Goal: Task Accomplishment & Management: Manage account settings

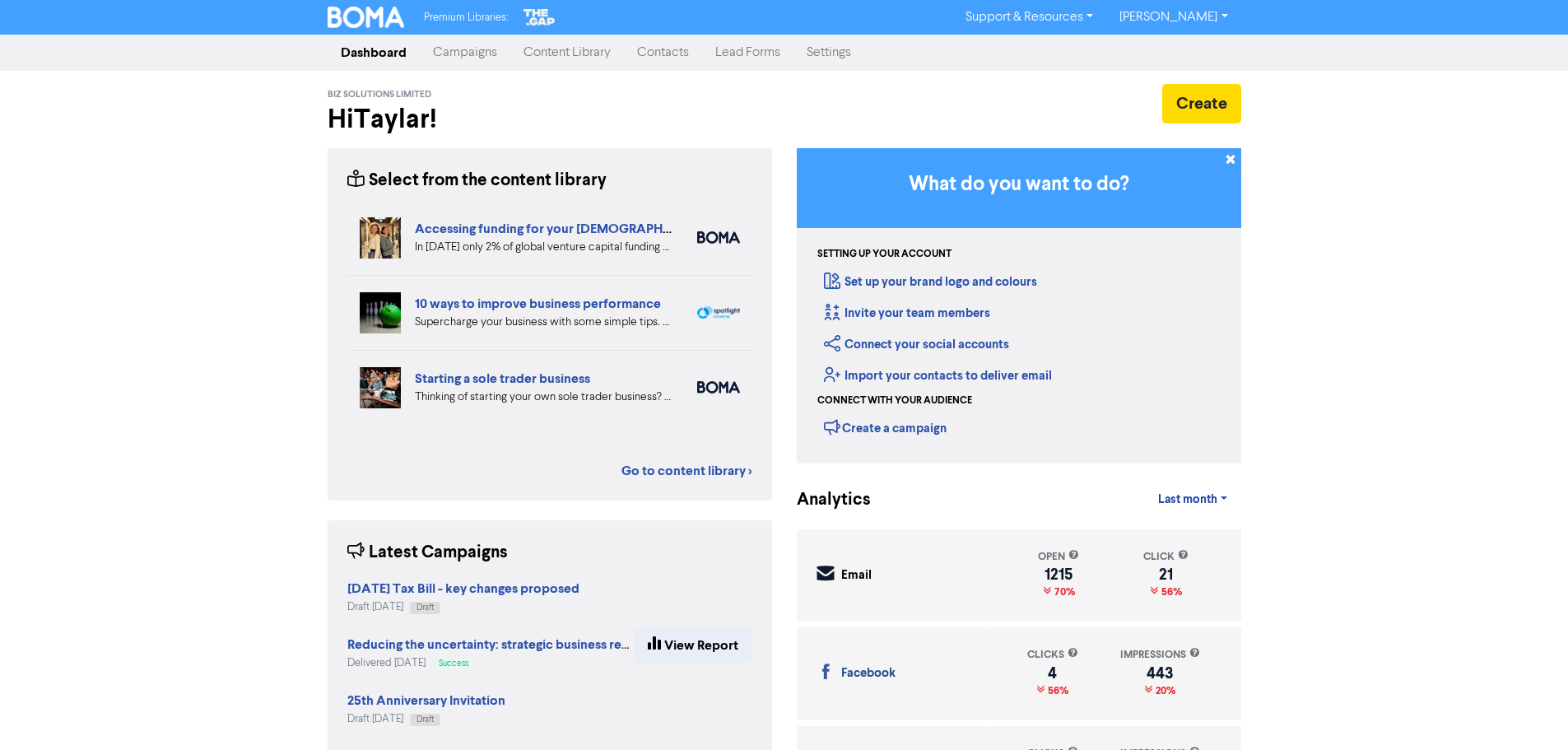
click at [475, 61] on link "Campaigns" at bounding box center [465, 52] width 91 height 33
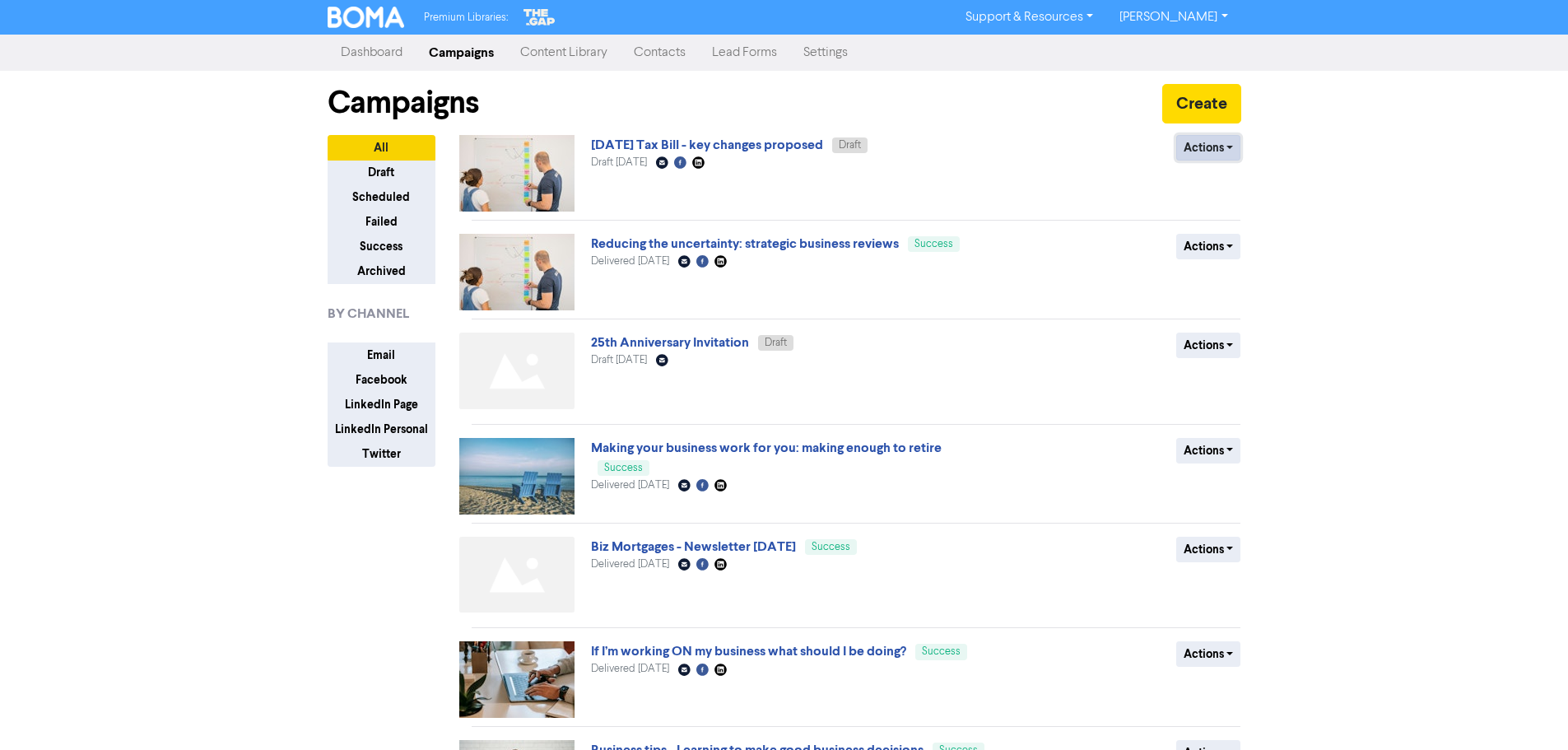
click at [1216, 155] on button "Actions" at bounding box center [1209, 148] width 65 height 26
click at [1221, 149] on button "Actions" at bounding box center [1209, 148] width 65 height 26
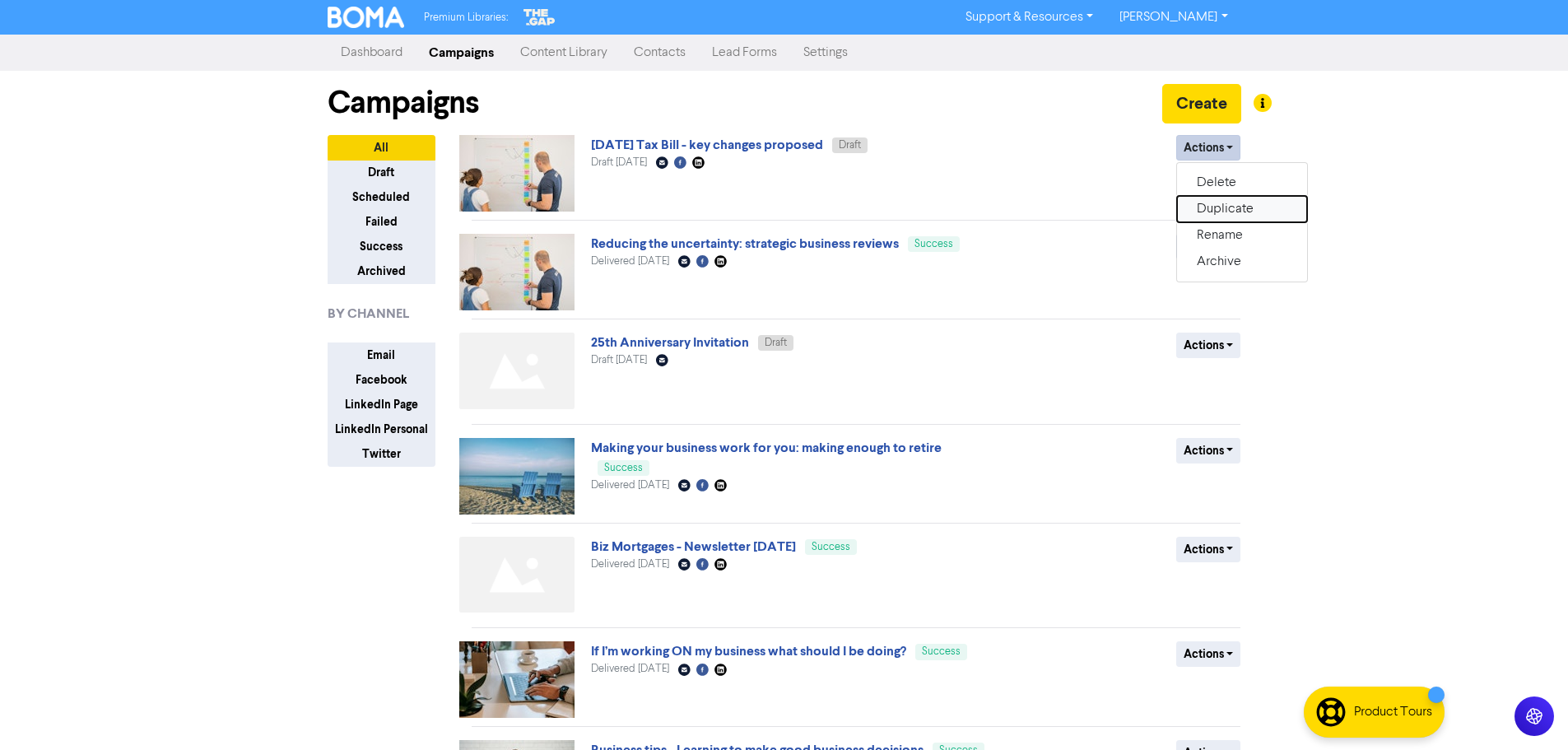
click at [1213, 215] on button "Duplicate" at bounding box center [1241, 208] width 130 height 27
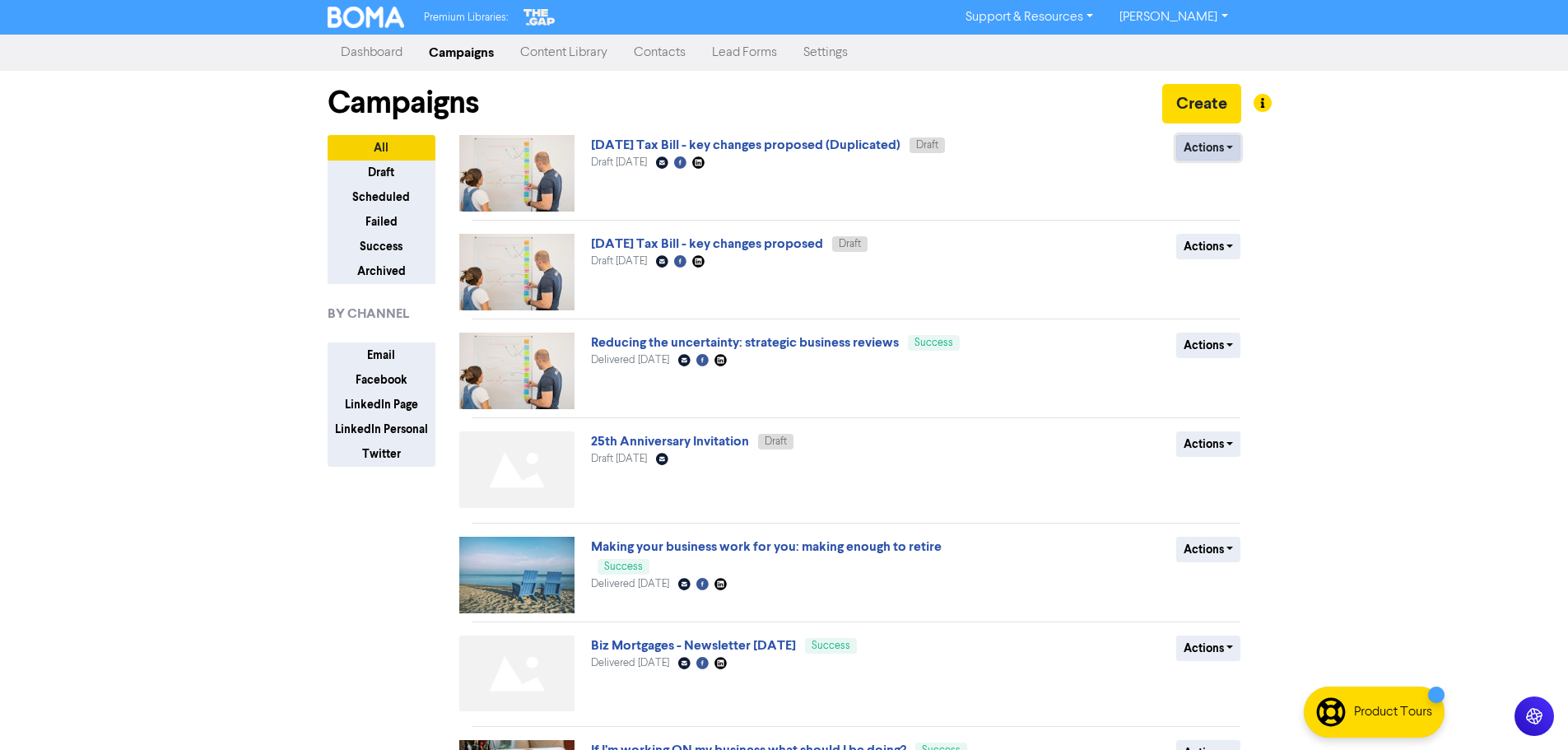
click at [1214, 141] on button "Actions" at bounding box center [1209, 148] width 65 height 26
click at [1223, 232] on button "Rename" at bounding box center [1241, 235] width 130 height 27
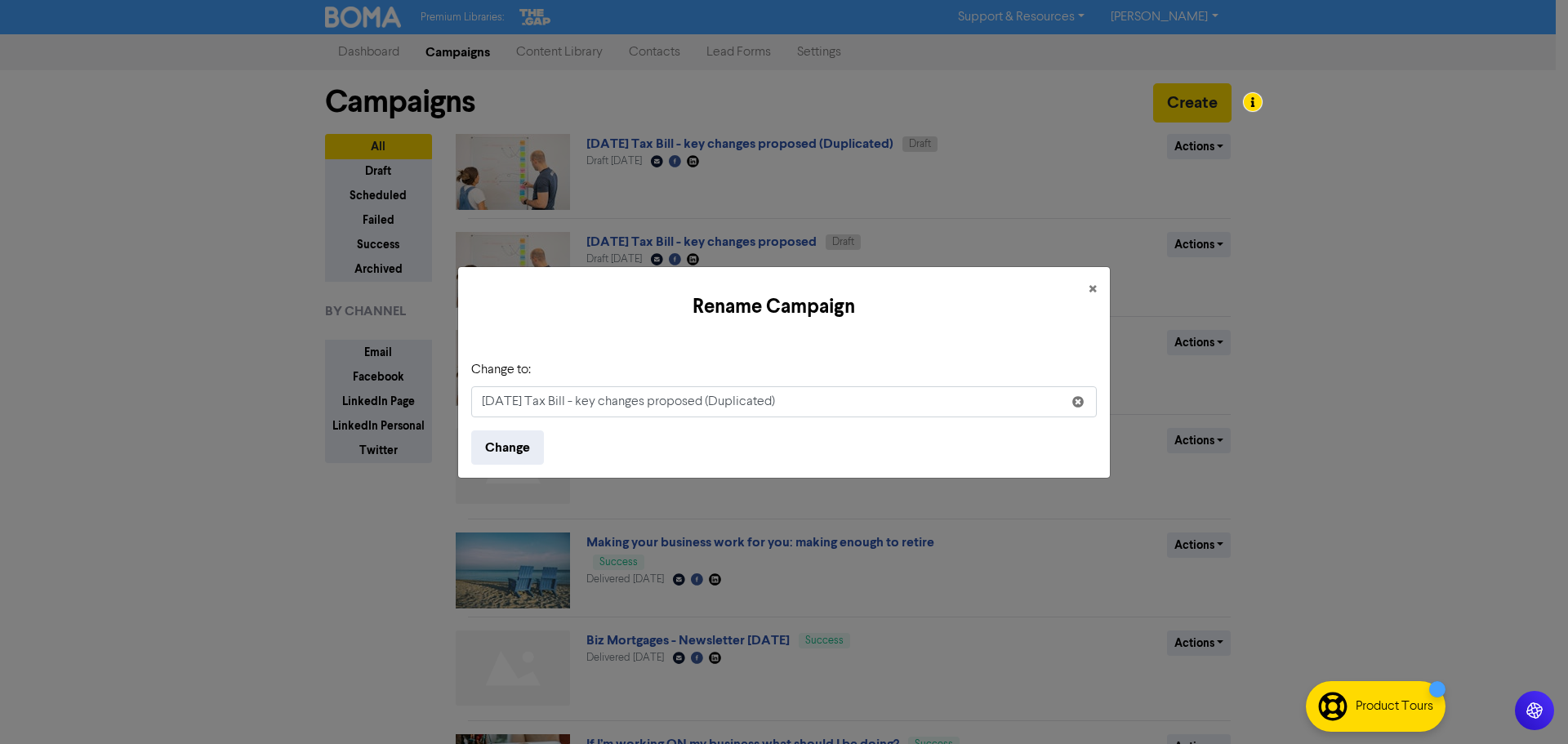
drag, startPoint x: 842, startPoint y: 395, endPoint x: 0, endPoint y: 140, distance: 879.8
click at [0, 161] on div "Rename Campaign × Change to: [DATE] Tax Bill - key changes proposed (Duplicated…" at bounding box center [784, 372] width 1568 height 744
type input "Draft Invite Test"
click at [471, 430] on button "Change" at bounding box center [507, 446] width 72 height 34
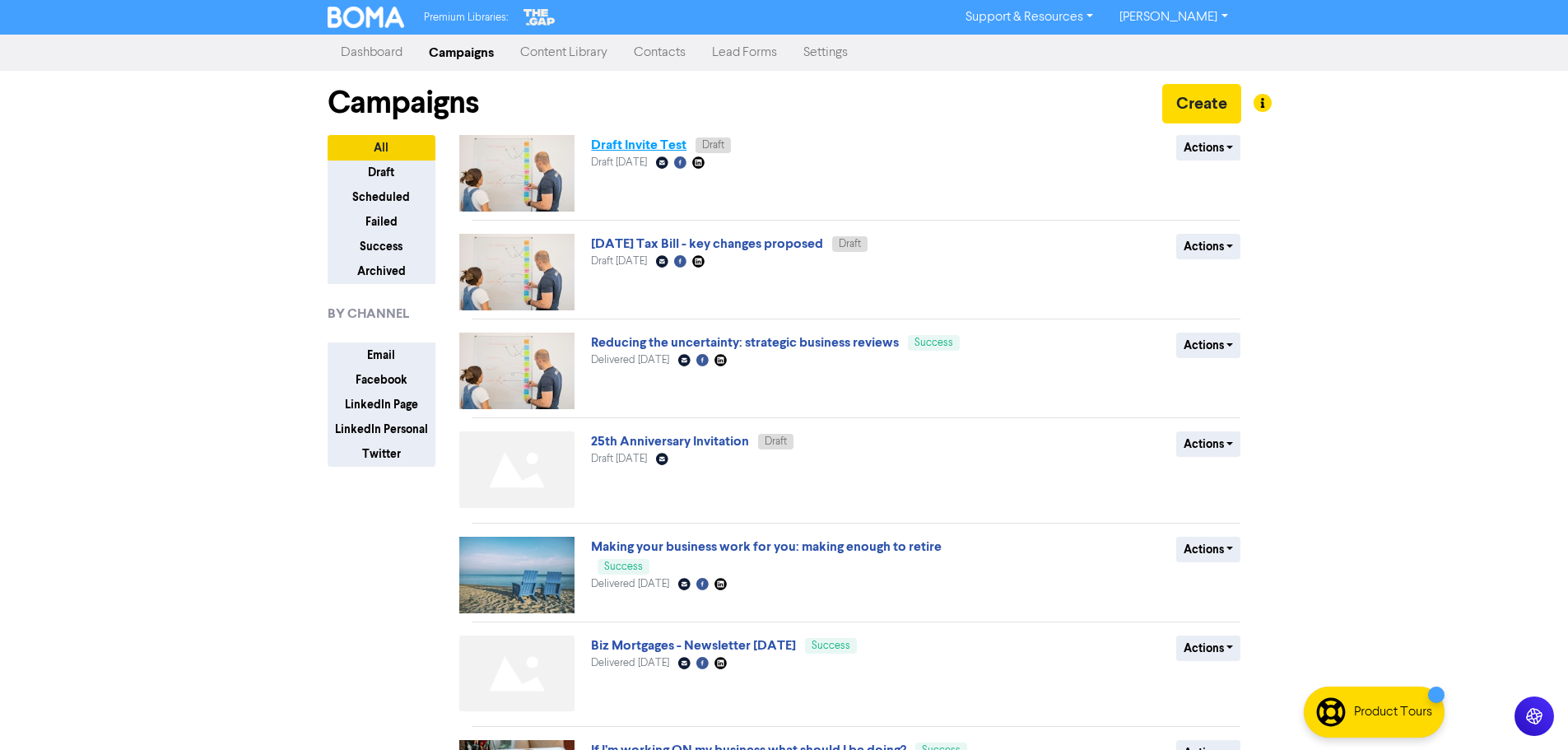
click at [617, 146] on link "Draft Invite Test" at bounding box center [638, 144] width 96 height 17
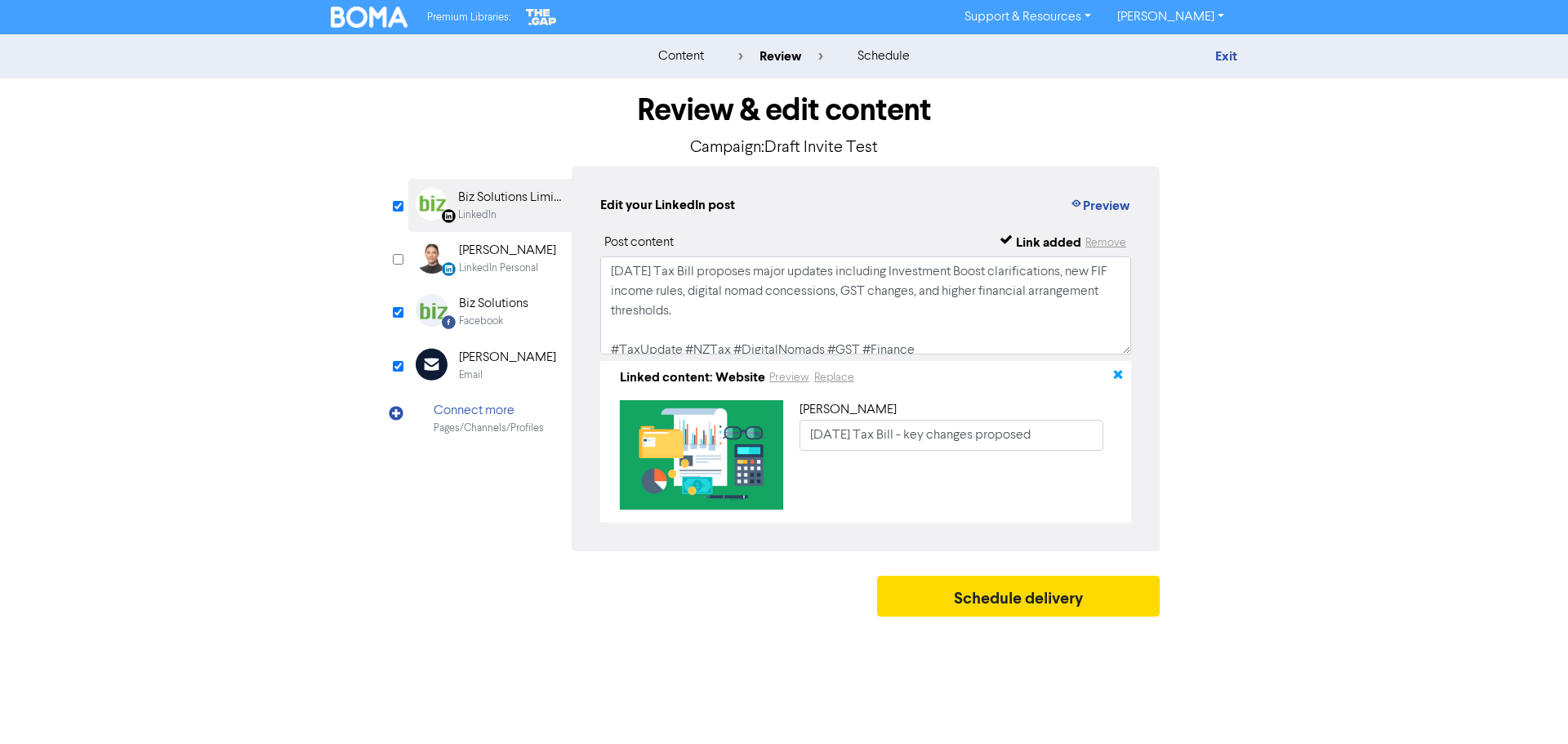
click at [1119, 381] on icon "button" at bounding box center [1117, 377] width 13 height 13
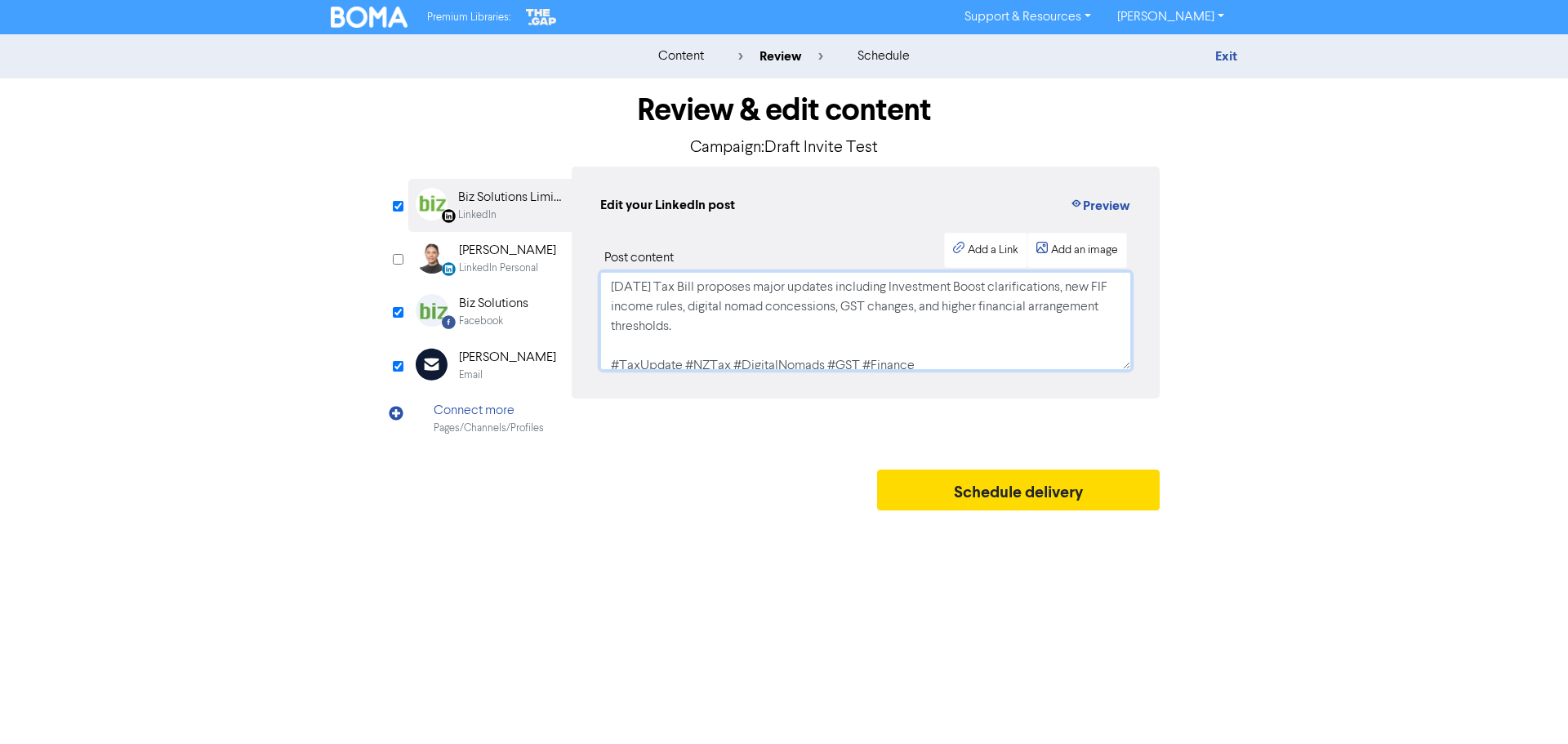
click at [645, 337] on textarea "[DATE] Tax Bill proposes major updates including Investment Boost clarification…" at bounding box center [866, 321] width 531 height 98
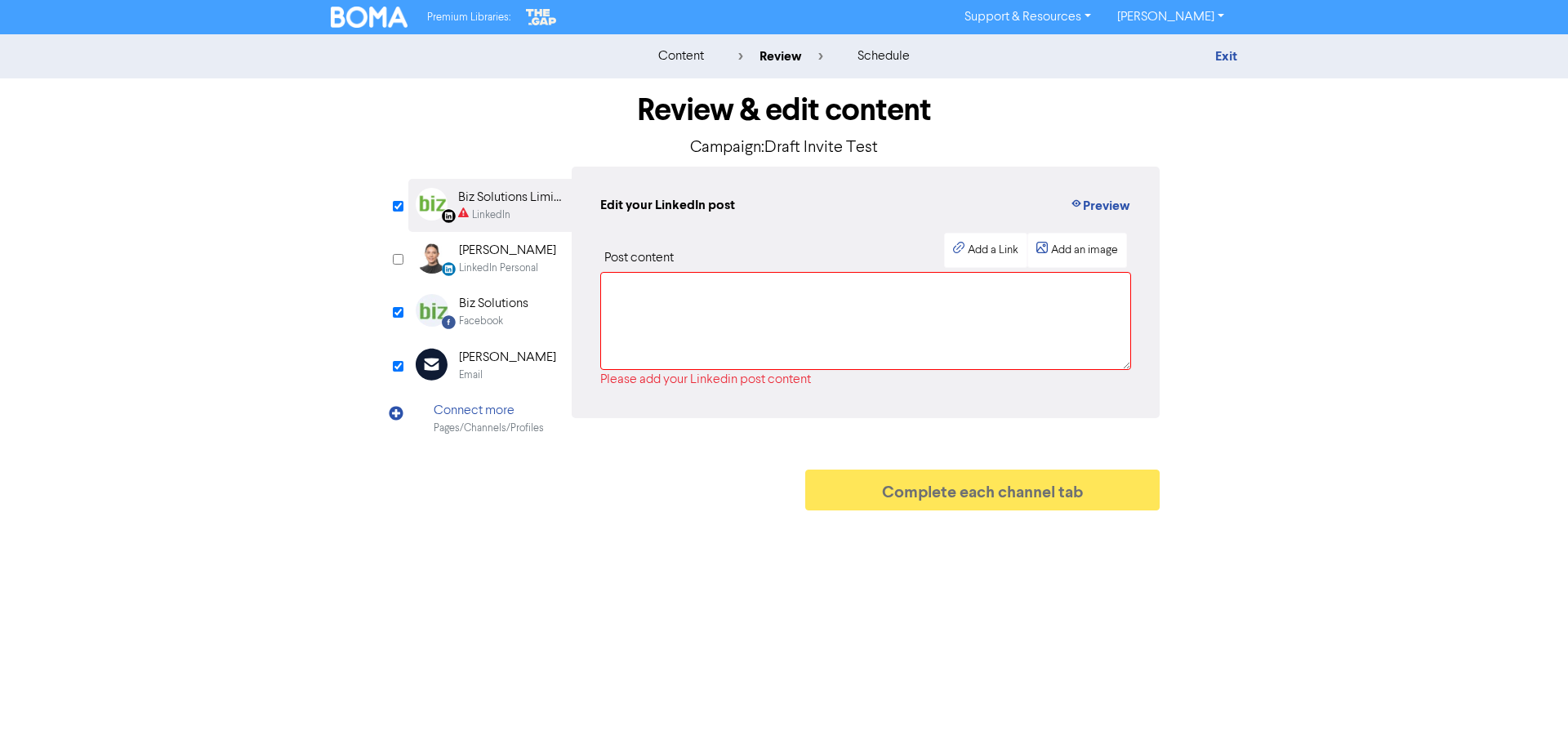
click at [528, 321] on div "Facebook" at bounding box center [494, 321] width 70 height 16
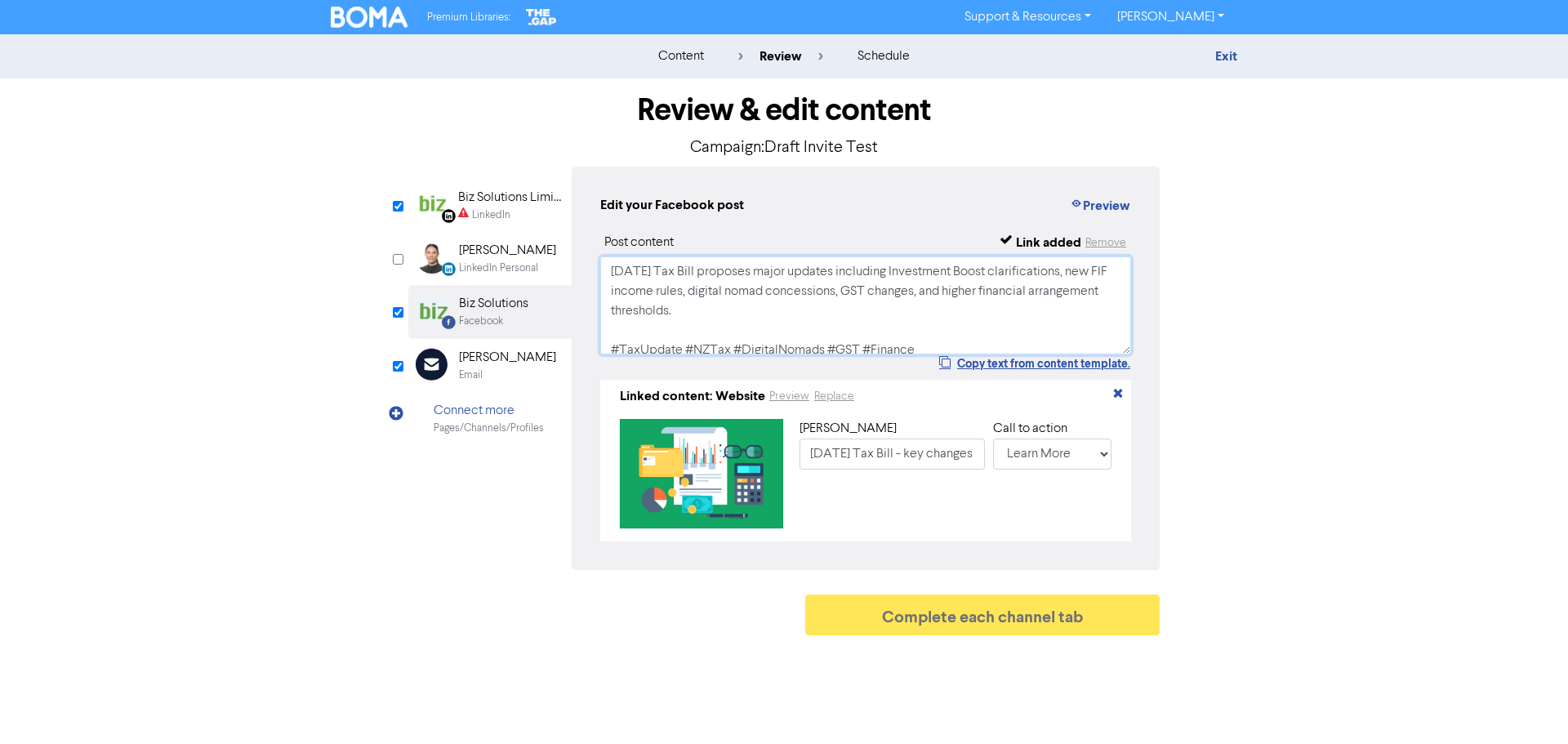
click at [689, 343] on textarea "[DATE] Tax Bill proposes major updates including Investment Boost clarification…" at bounding box center [866, 305] width 531 height 98
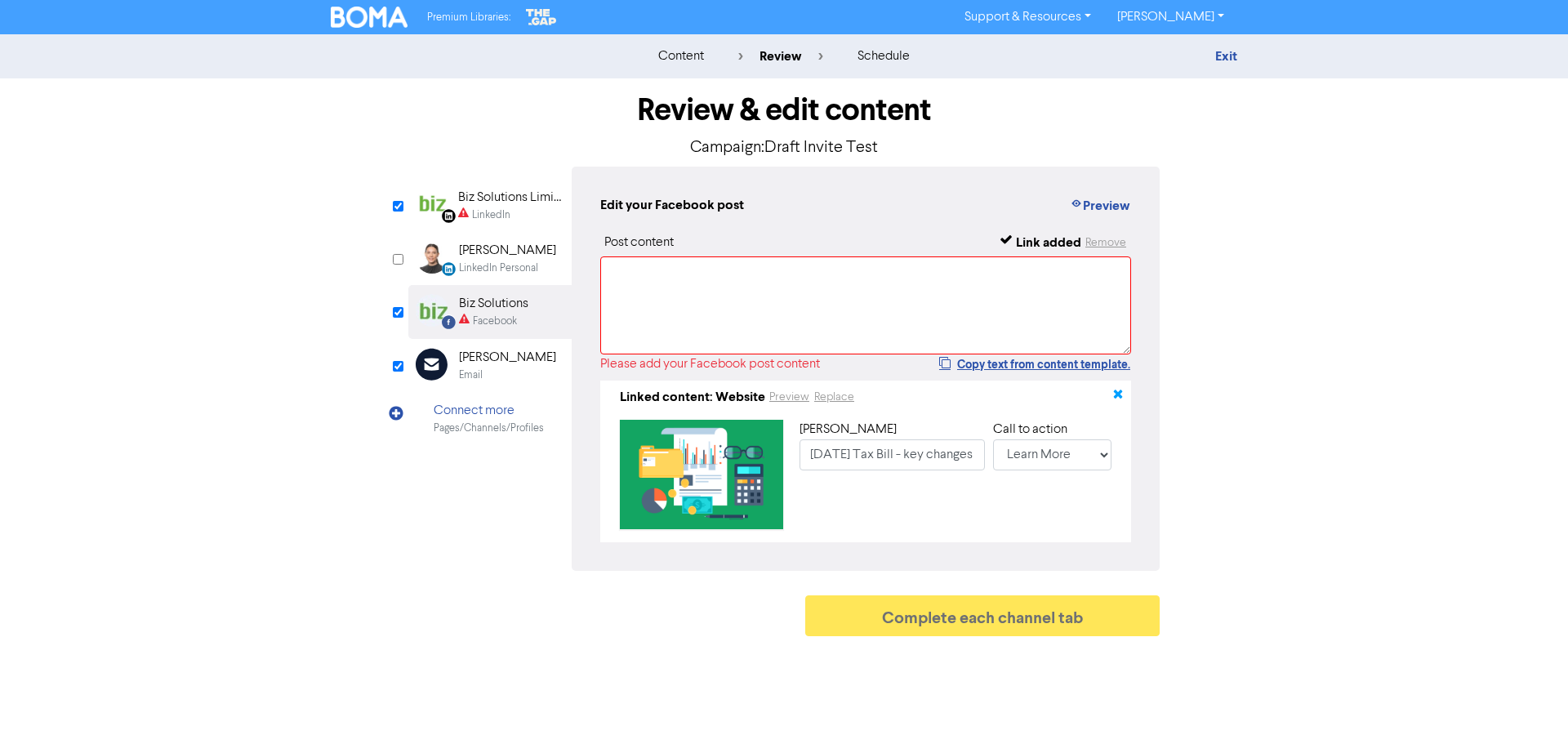
drag, startPoint x: 1119, startPoint y: 395, endPoint x: 1085, endPoint y: 395, distance: 34.0
click at [1118, 395] on icon "button" at bounding box center [1117, 396] width 13 height 13
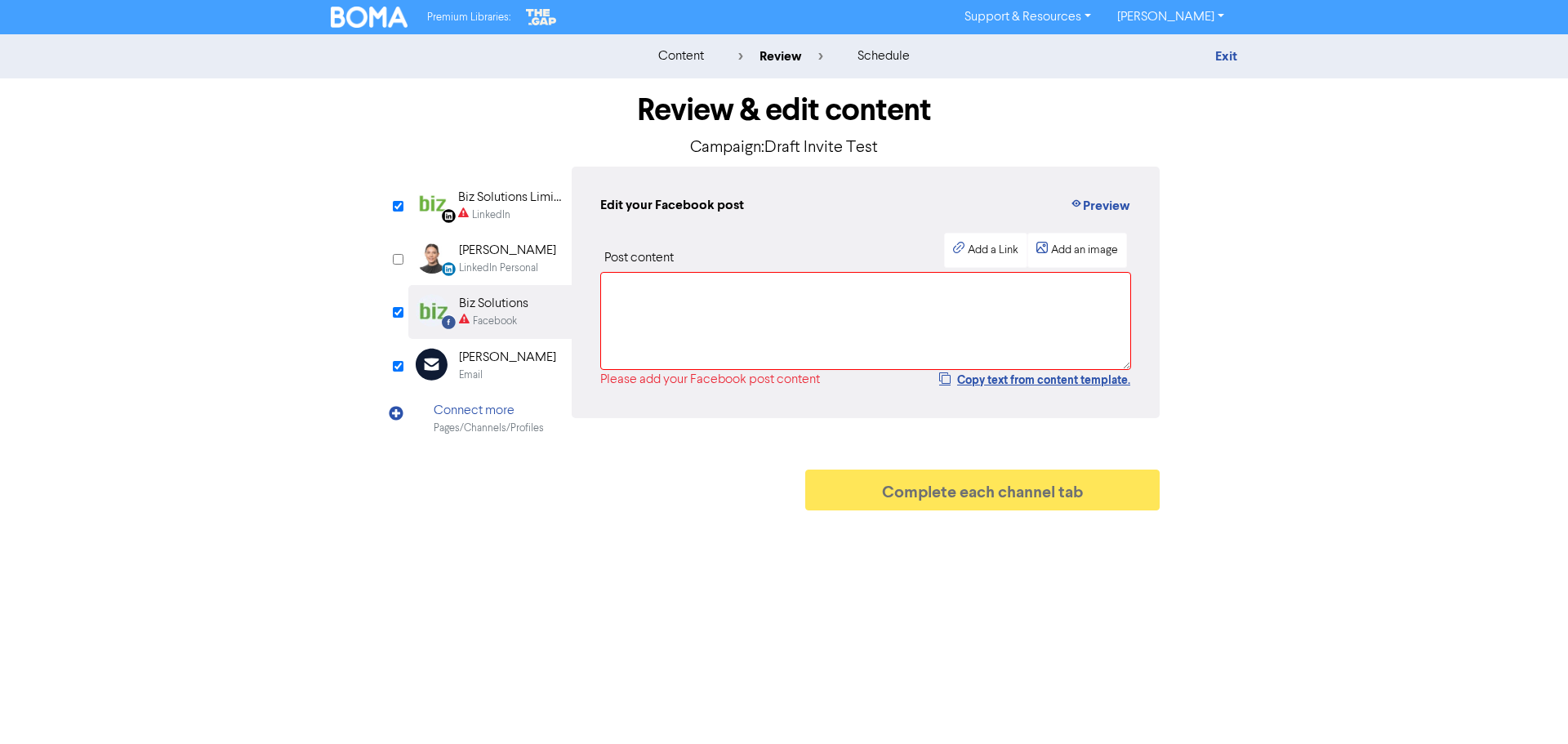
click at [464, 356] on div "[PERSON_NAME]" at bounding box center [507, 357] width 97 height 20
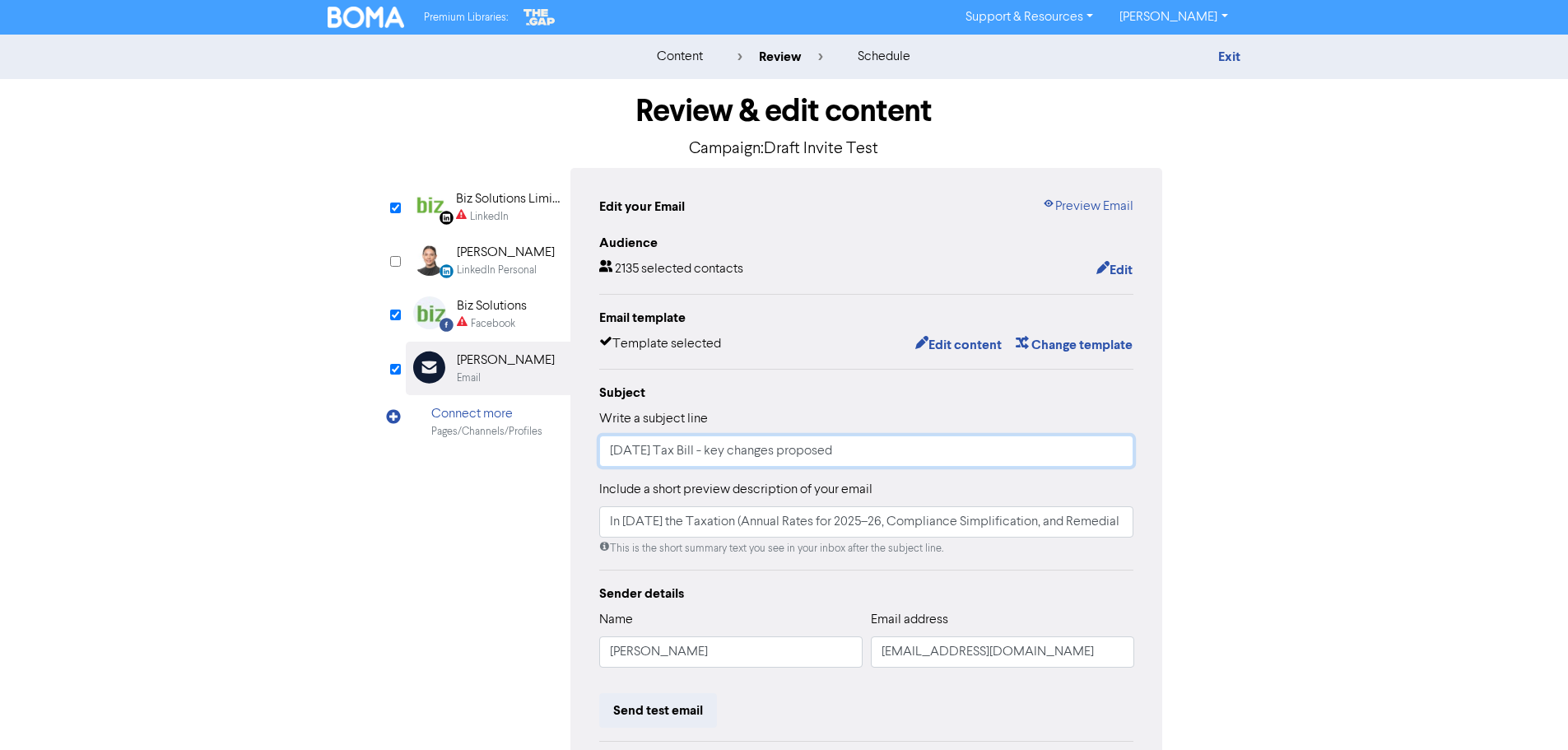
drag, startPoint x: 709, startPoint y: 467, endPoint x: 250, endPoint y: 494, distance: 459.8
click at [243, 488] on div "content review schedule Exit Review & edit content Campaign: Draft Invite Test …" at bounding box center [784, 482] width 1568 height 894
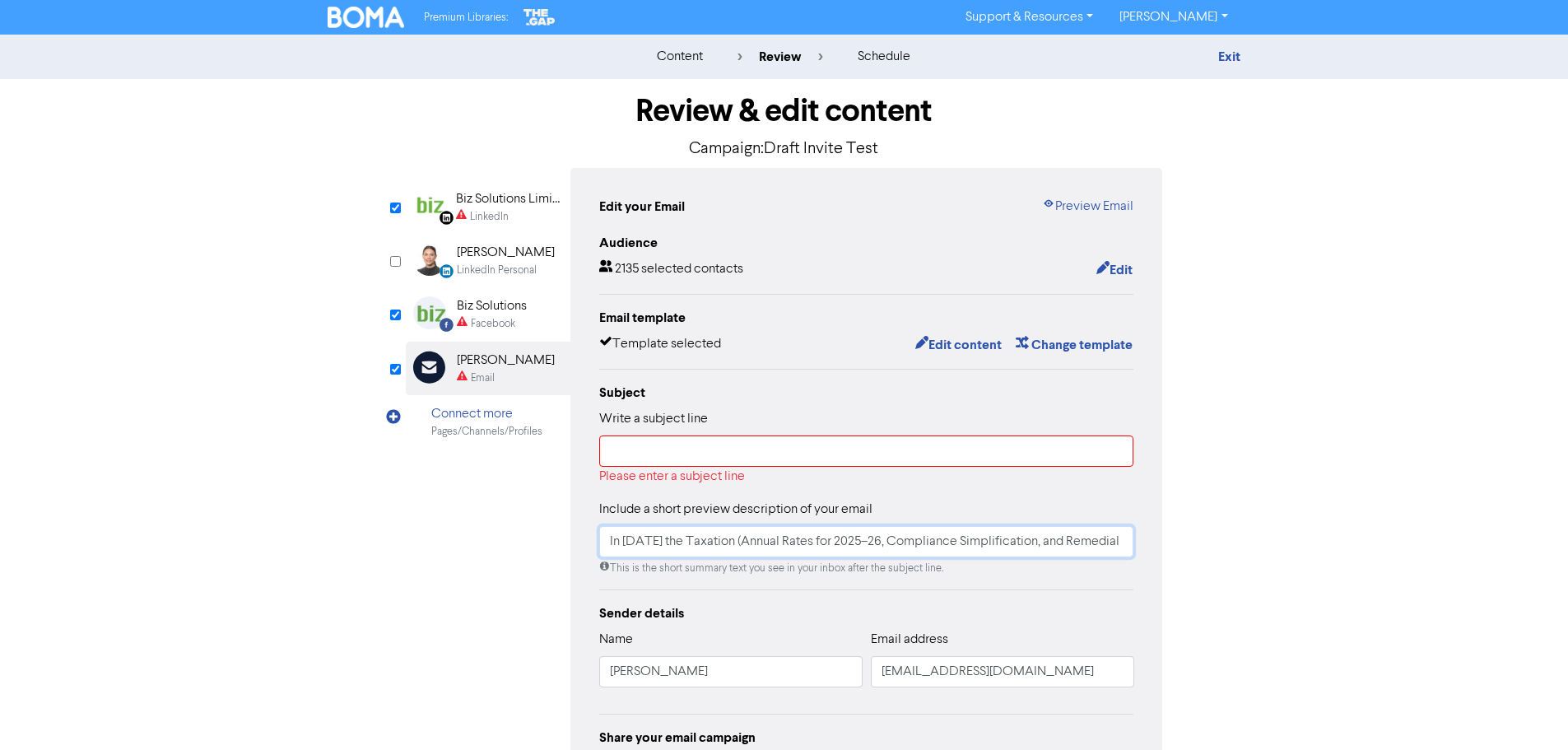
scroll to position [0, 184]
drag, startPoint x: 609, startPoint y: 536, endPoint x: 1579, endPoint y: 541, distance: 970.0
click at [1568, 541] on html "Premium Libraries: Support & Resources Video Tutorials FAQ & Guides Marketing E…" at bounding box center [784, 375] width 1568 height 750
drag, startPoint x: 706, startPoint y: 541, endPoint x: 1148, endPoint y: 574, distance: 443.2
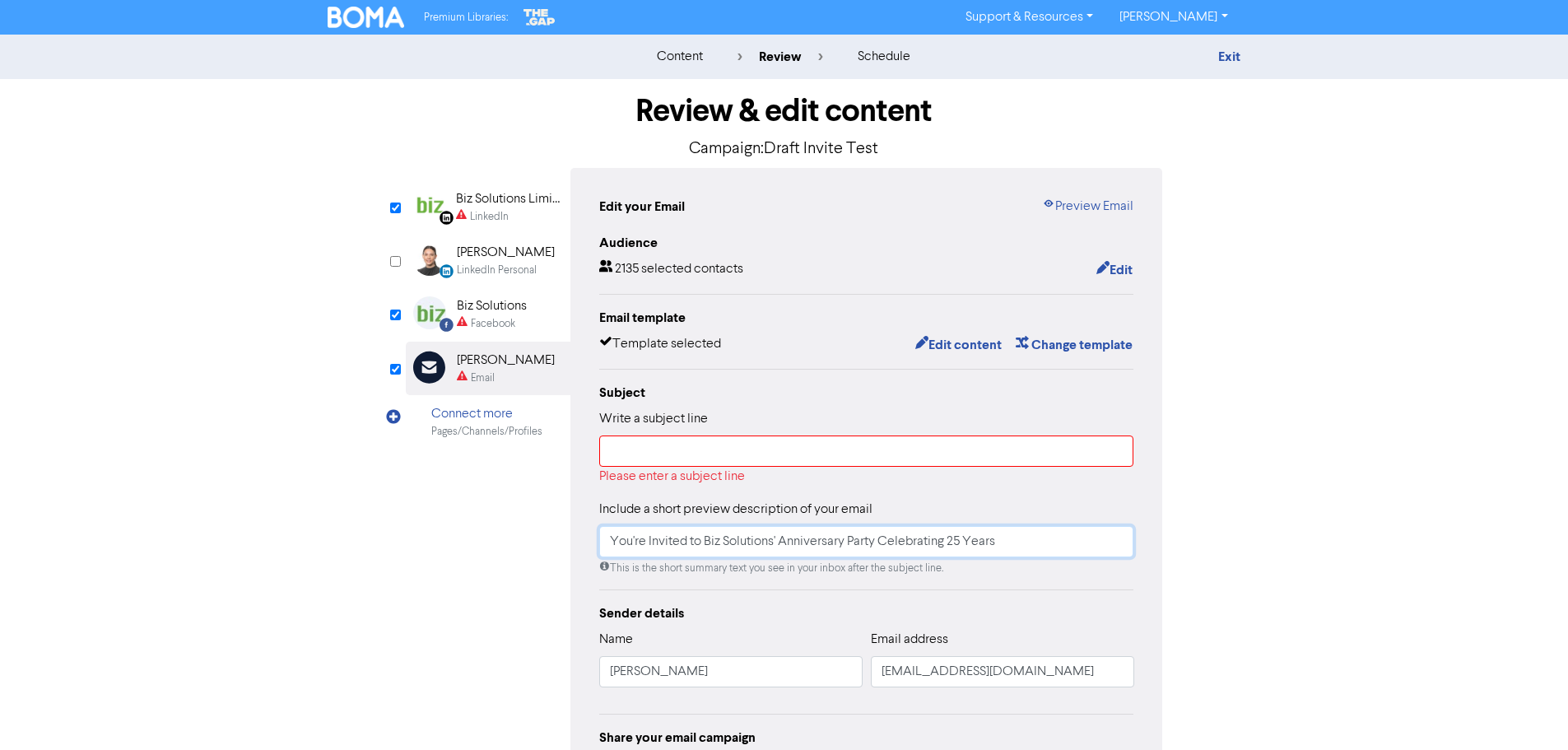
click at [1148, 574] on div "Edit your Email Preview Email Audience 2135 selected contacts Edit Email templa…" at bounding box center [866, 497] width 592 height 659
type input "You're Invited to Biz Solutions' Anniversary Party Celebrating 25 Years"
click at [704, 461] on input "text" at bounding box center [866, 451] width 535 height 32
paste input "Biz Solutions' Anniversary Party Celebrating 25 Years"
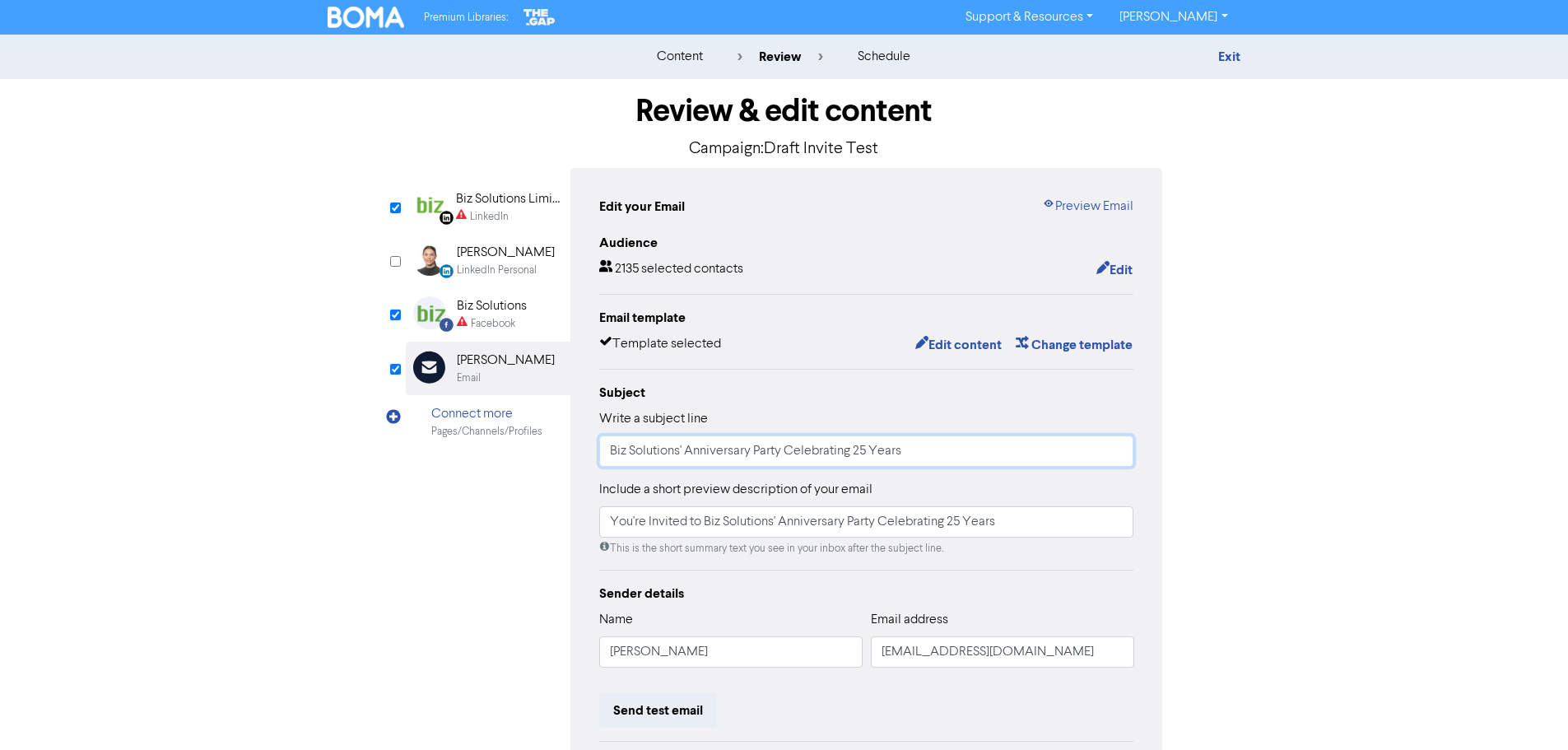
click at [687, 456] on input "Biz Solutions' Anniversary Party Celebrating 25 Years" at bounding box center [866, 451] width 535 height 32
drag, startPoint x: 813, startPoint y: 453, endPoint x: 1213, endPoint y: 448, distance: 400.0
click at [1213, 448] on div "Review & edit content Campaign: Draft Invite Test LinkedIn Page Created with Sk…" at bounding box center [784, 503] width 938 height 850
type input "Biz Solutions' 25th Anniversary Party"
click at [1116, 262] on button "Edit" at bounding box center [1114, 270] width 37 height 22
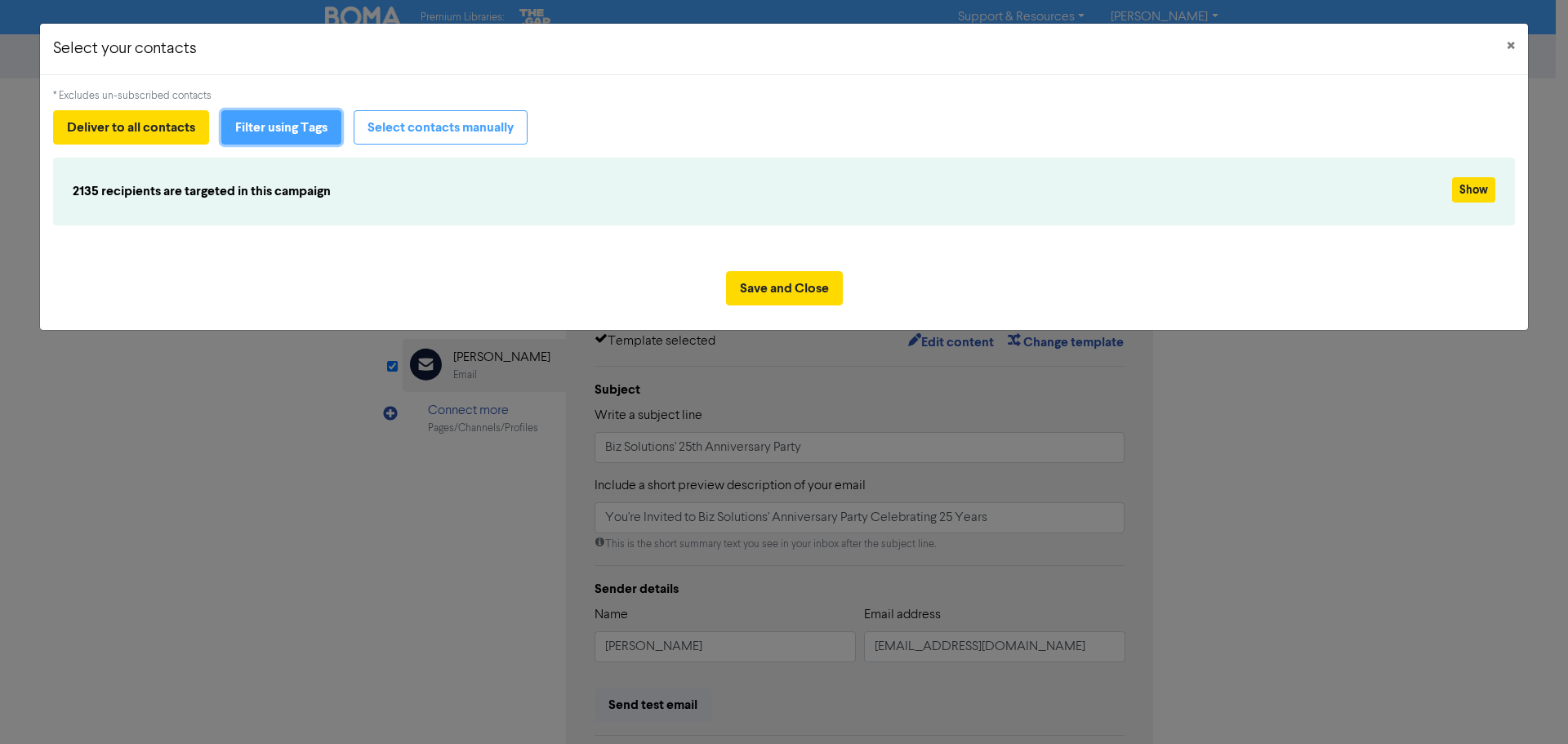
click at [295, 126] on button "Filter using Tags" at bounding box center [281, 127] width 120 height 34
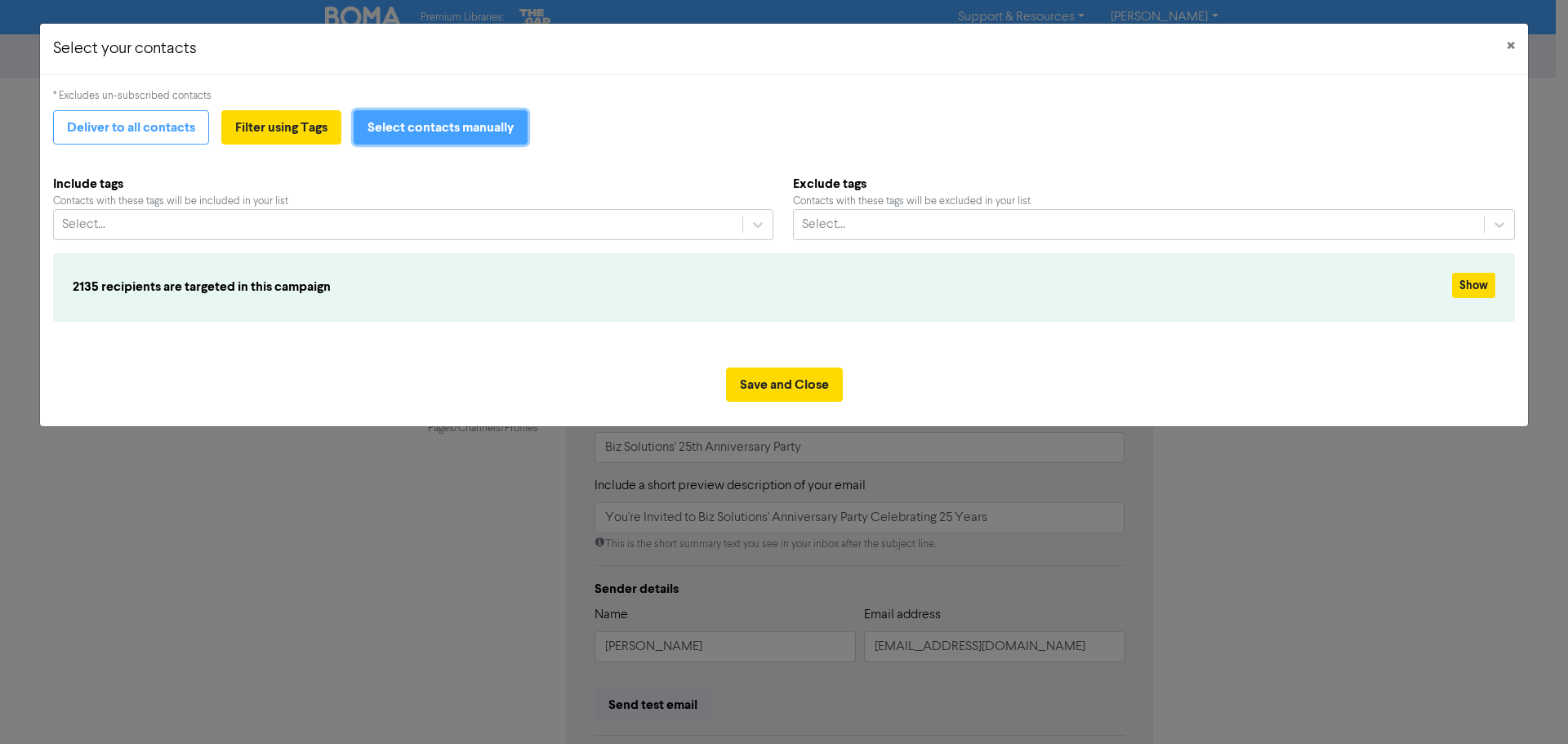
click at [424, 140] on button "Select contacts manually" at bounding box center [441, 127] width 174 height 34
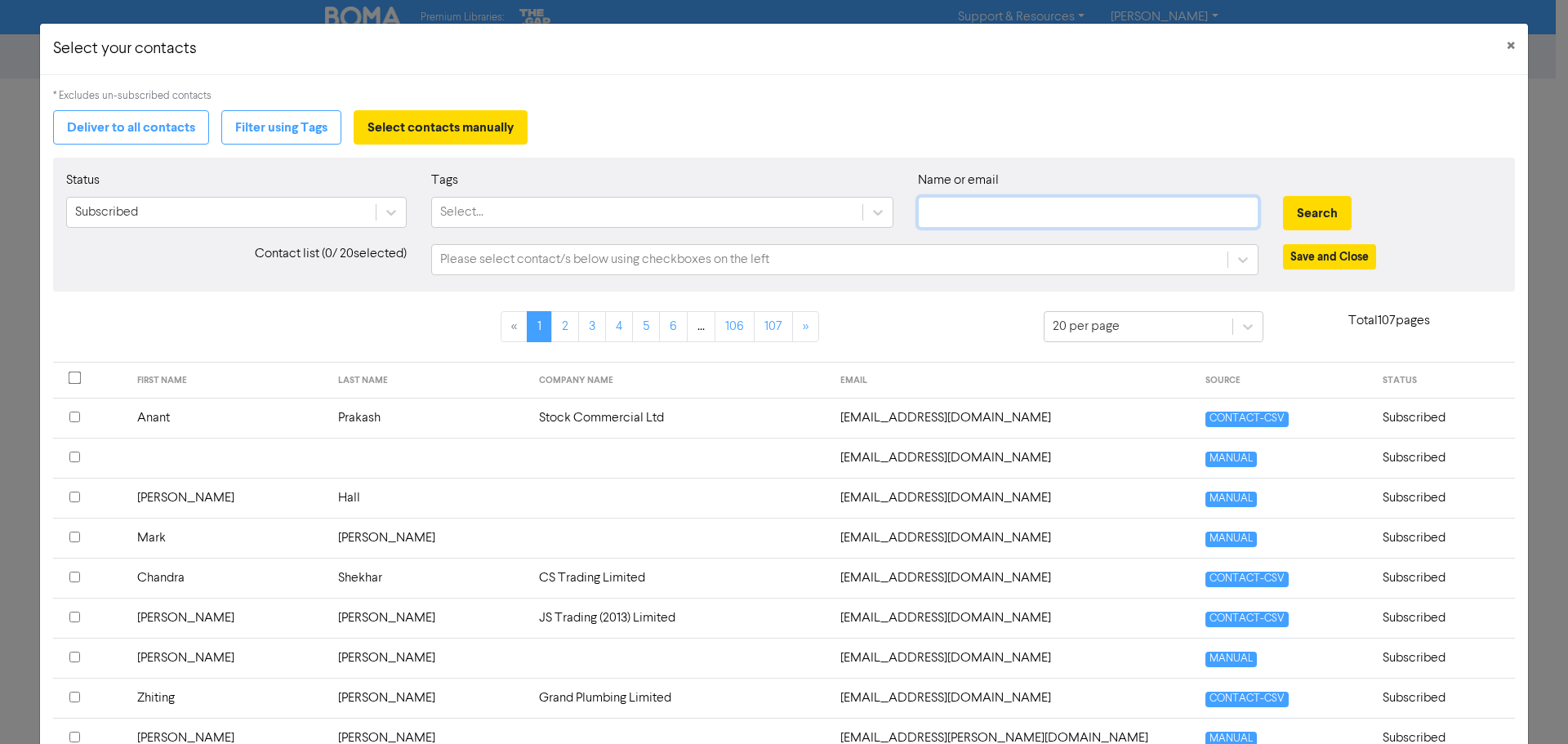
click at [955, 214] on input "text" at bounding box center [1088, 212] width 341 height 31
type input "tay"
click at [1283, 196] on button "Search" at bounding box center [1317, 212] width 69 height 34
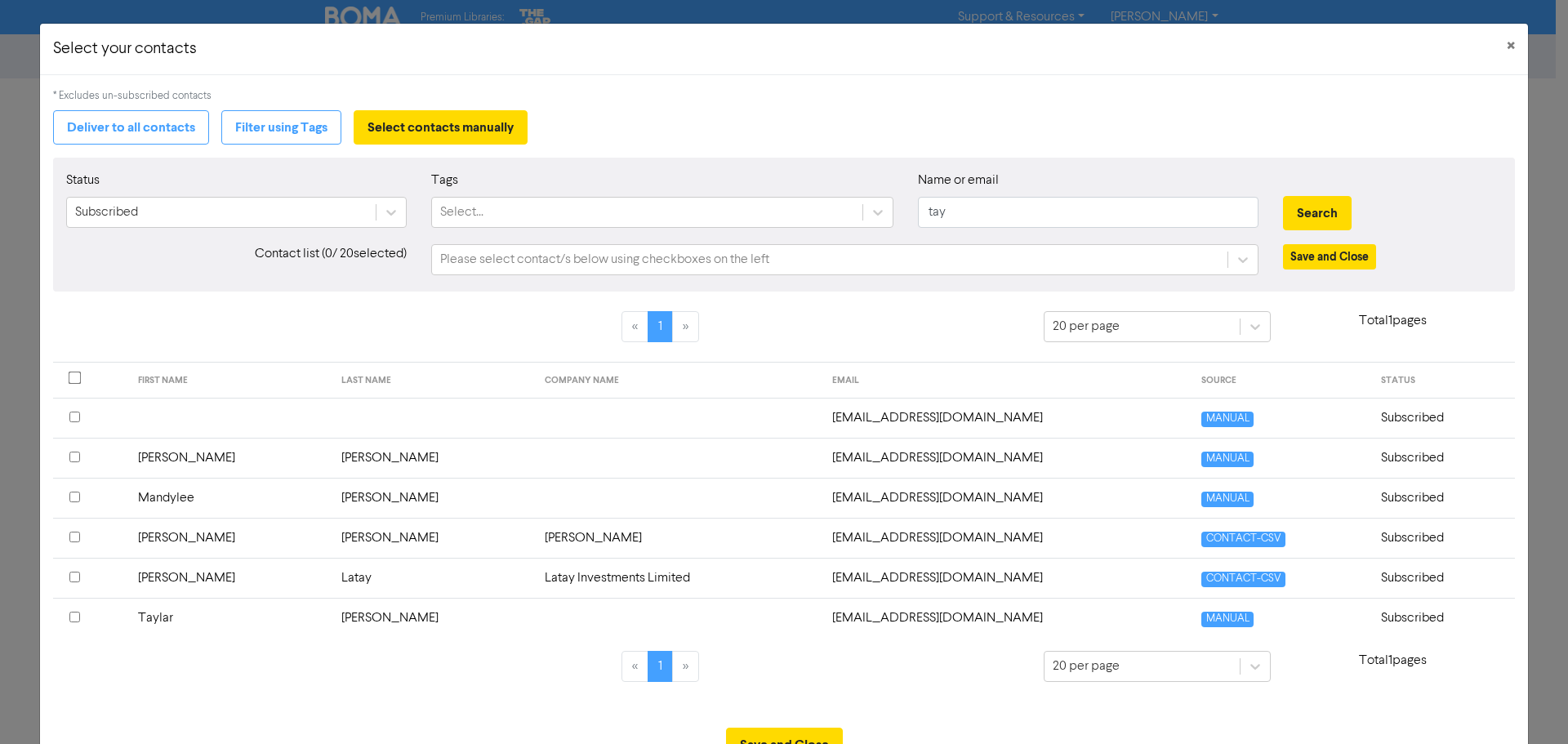
click at [70, 612] on input "checkbox" at bounding box center [74, 617] width 11 height 11
click at [1314, 257] on button "Save and Close" at bounding box center [1329, 256] width 93 height 25
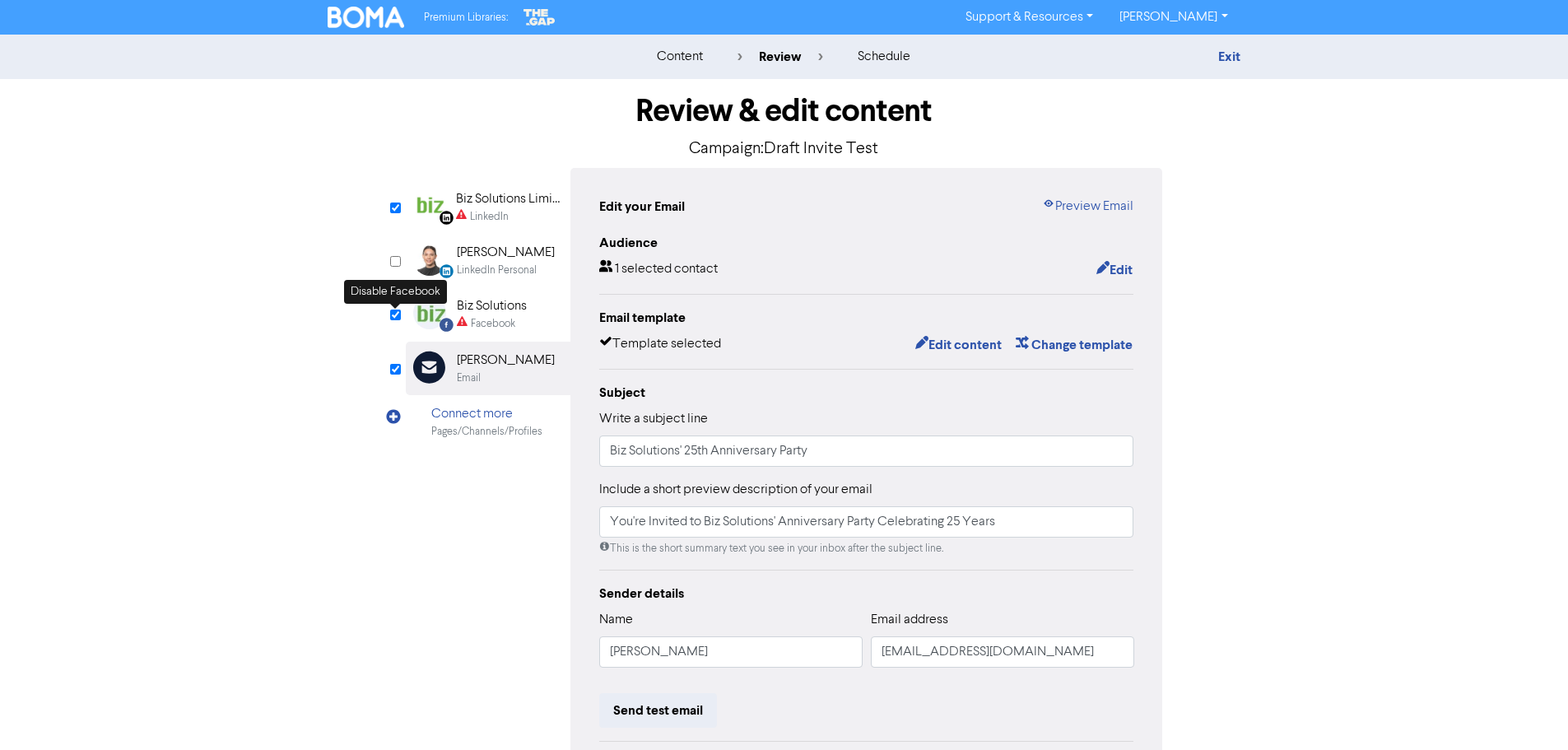
click at [394, 313] on input "checkbox" at bounding box center [395, 315] width 11 height 11
checkbox input "false"
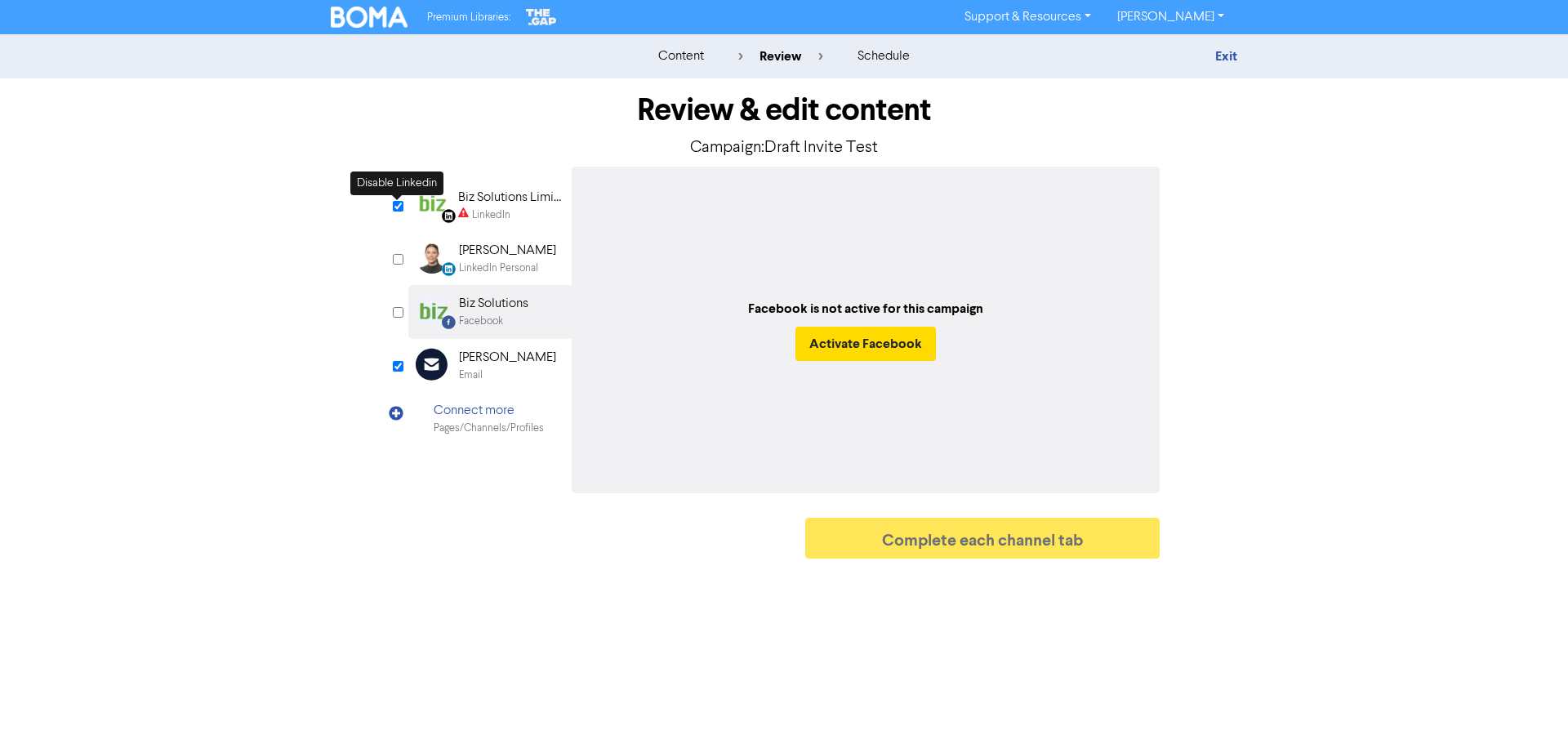
click at [399, 202] on input "checkbox" at bounding box center [398, 206] width 11 height 11
checkbox input "false"
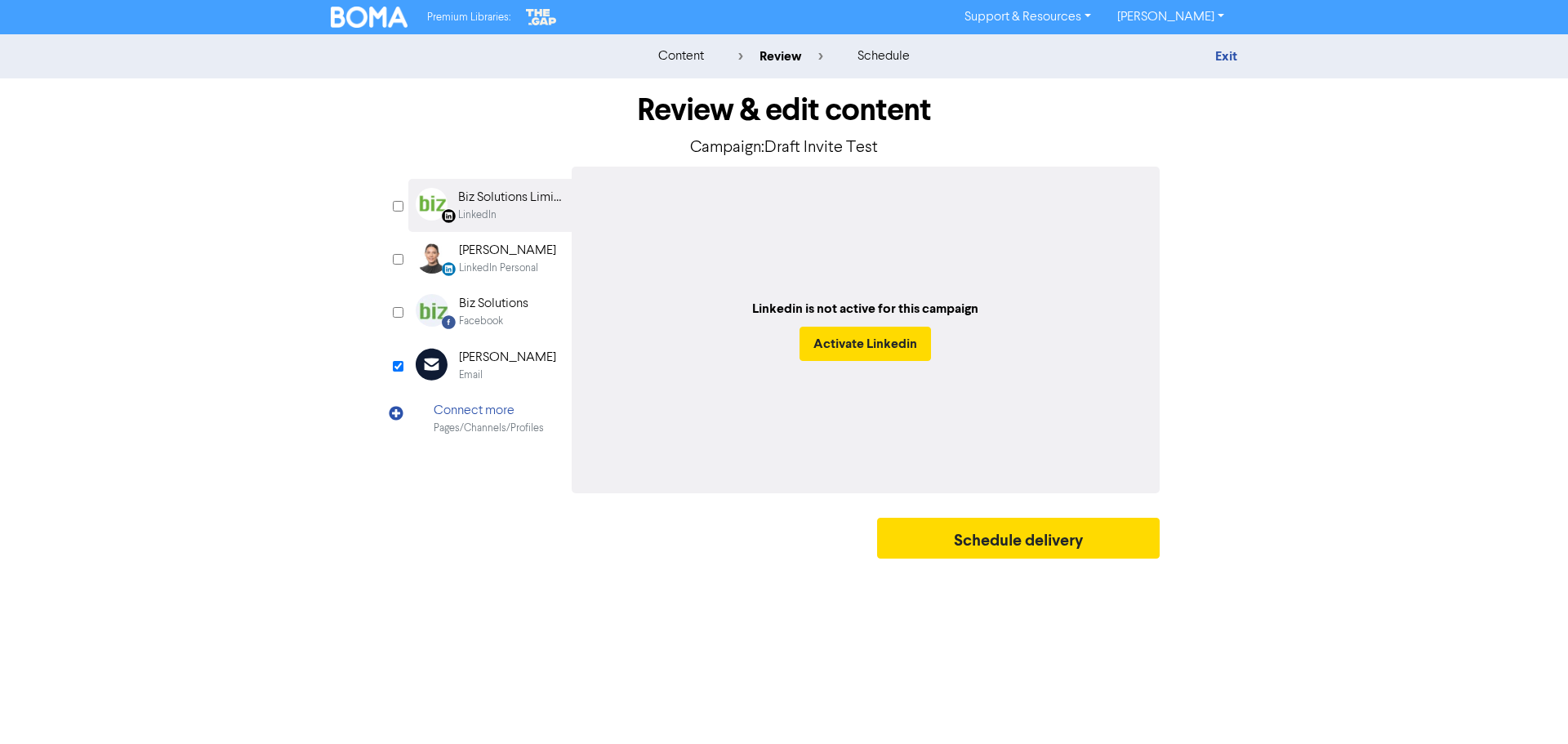
click at [495, 361] on div "[PERSON_NAME]" at bounding box center [507, 357] width 97 height 20
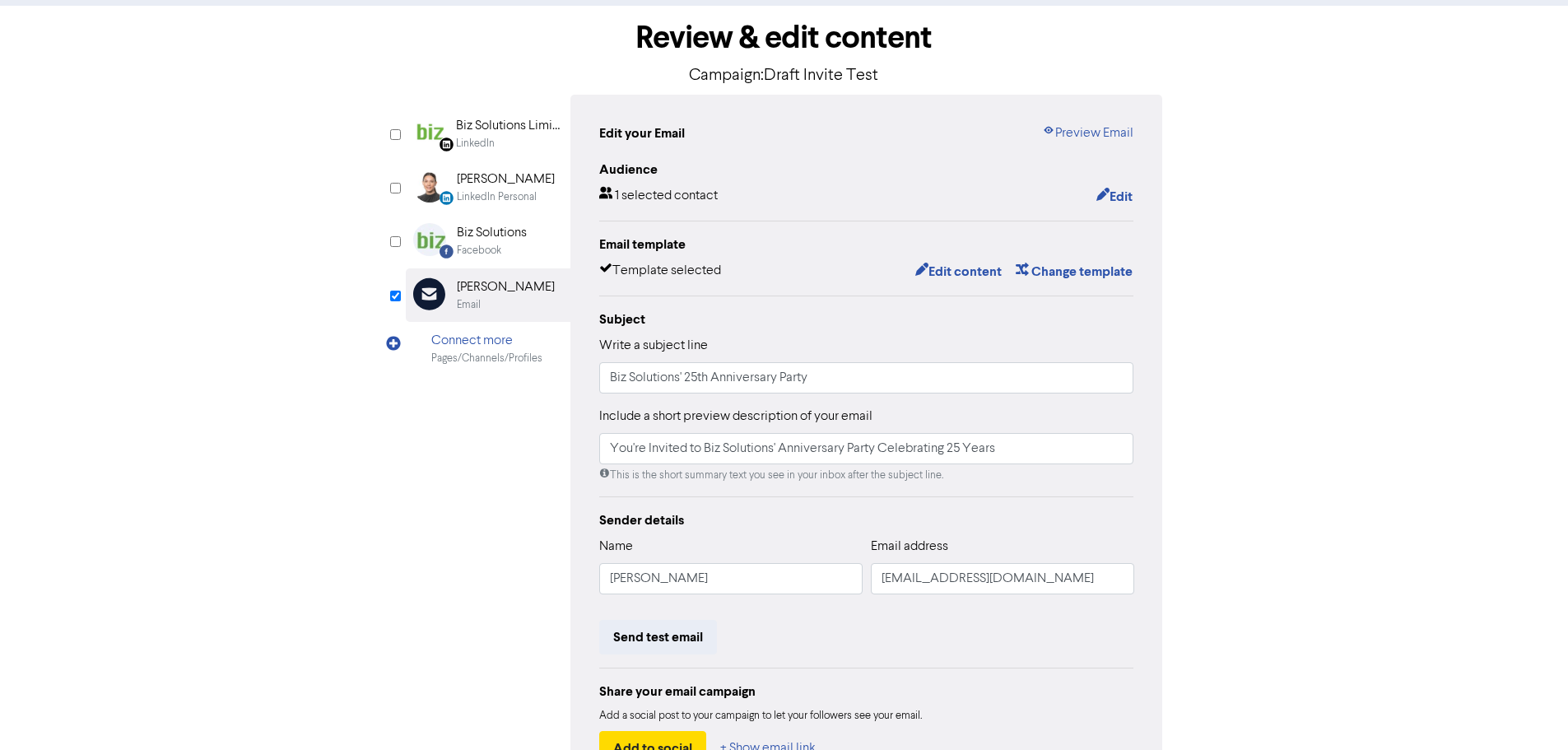
scroll to position [193, 0]
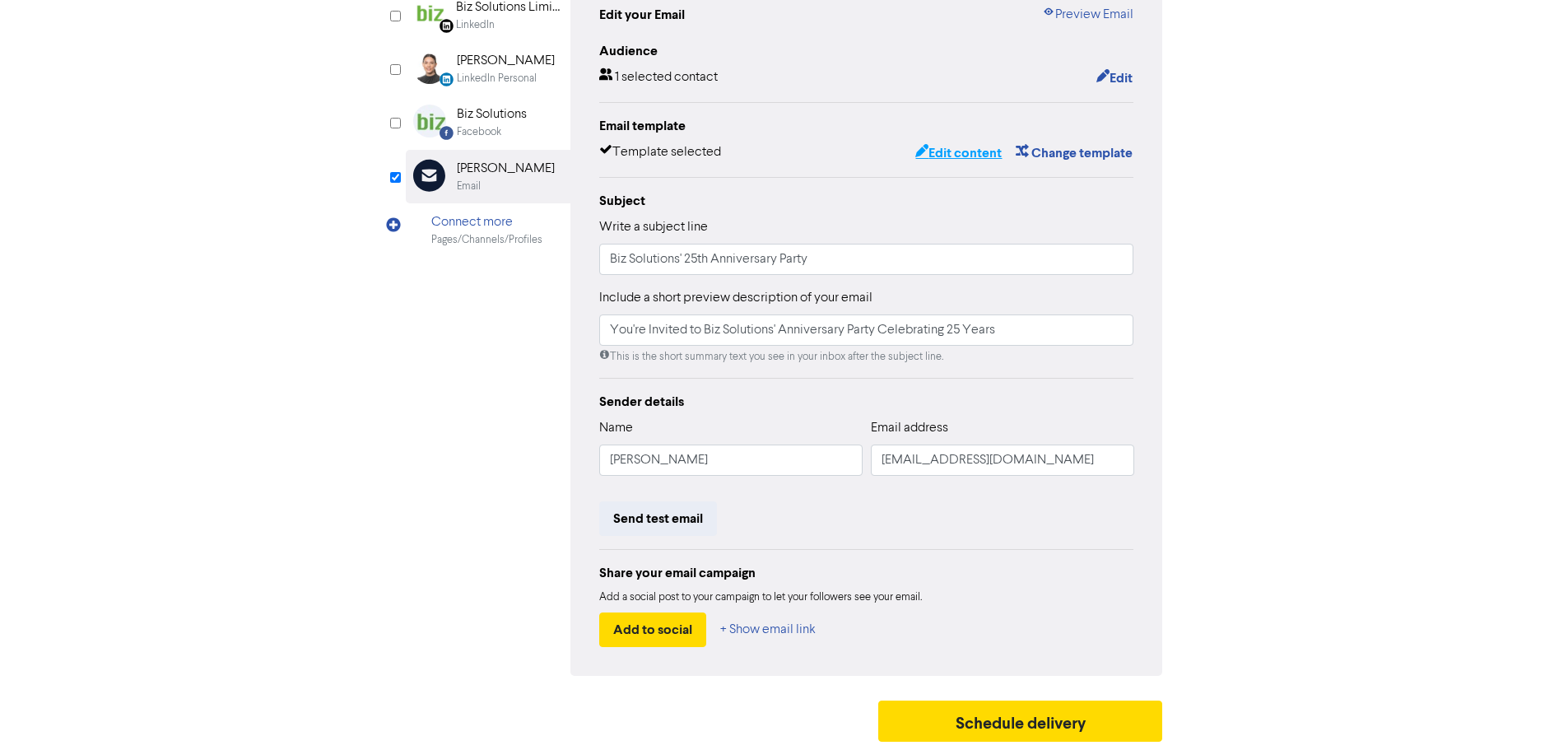
click at [934, 147] on button "Edit content" at bounding box center [957, 153] width 88 height 22
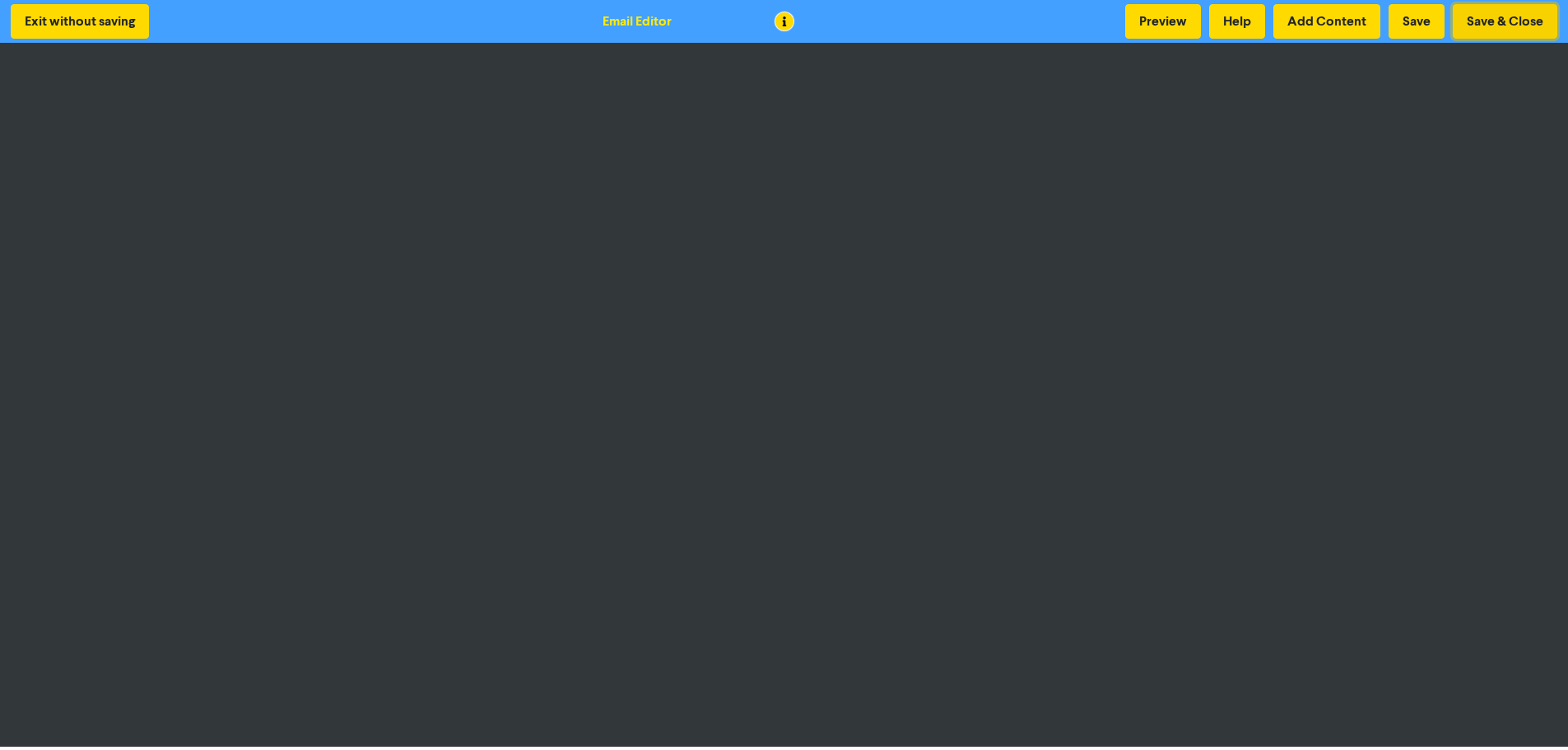
click at [1537, 18] on button "Save & Close" at bounding box center [1505, 21] width 105 height 35
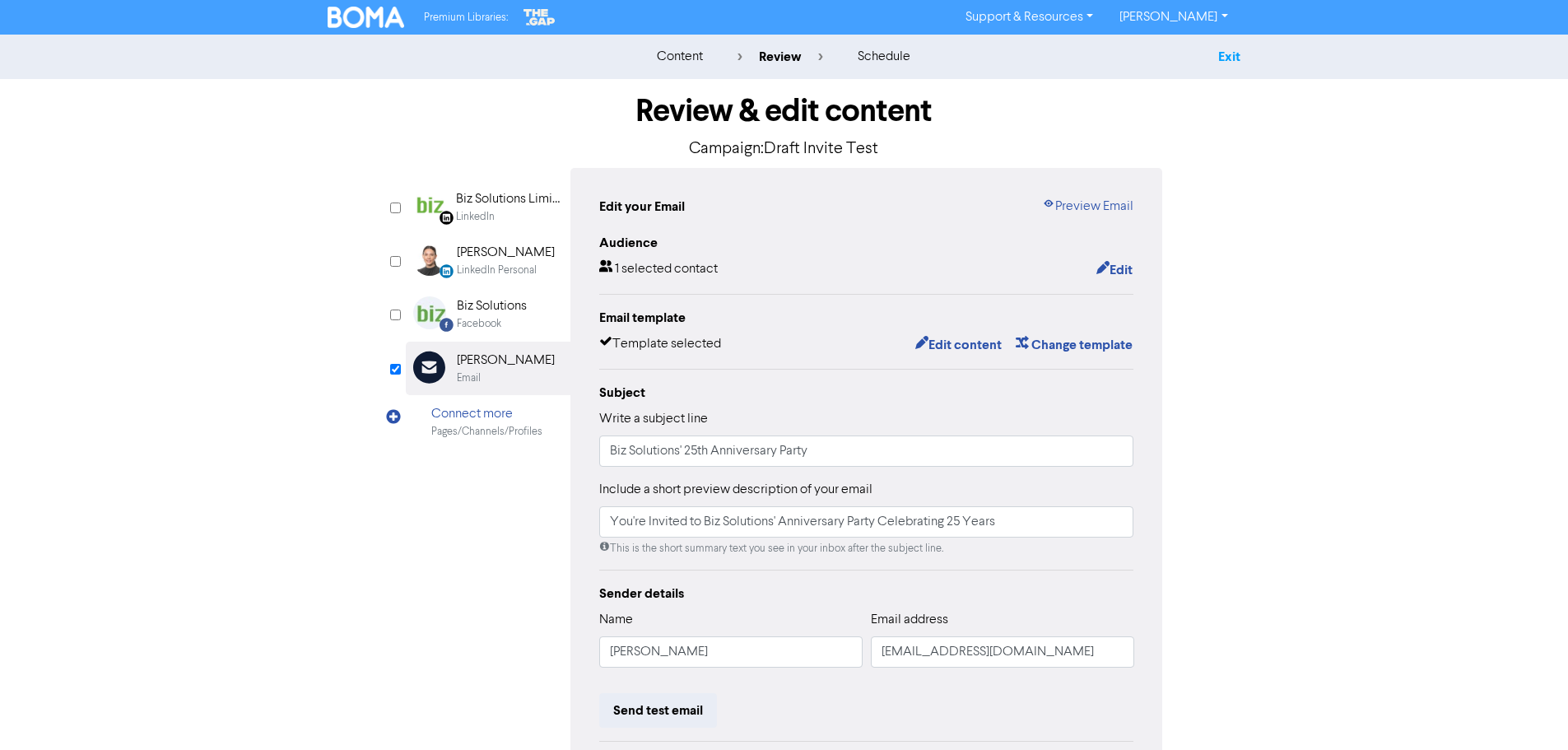
click at [1226, 55] on link "Exit" at bounding box center [1229, 56] width 23 height 17
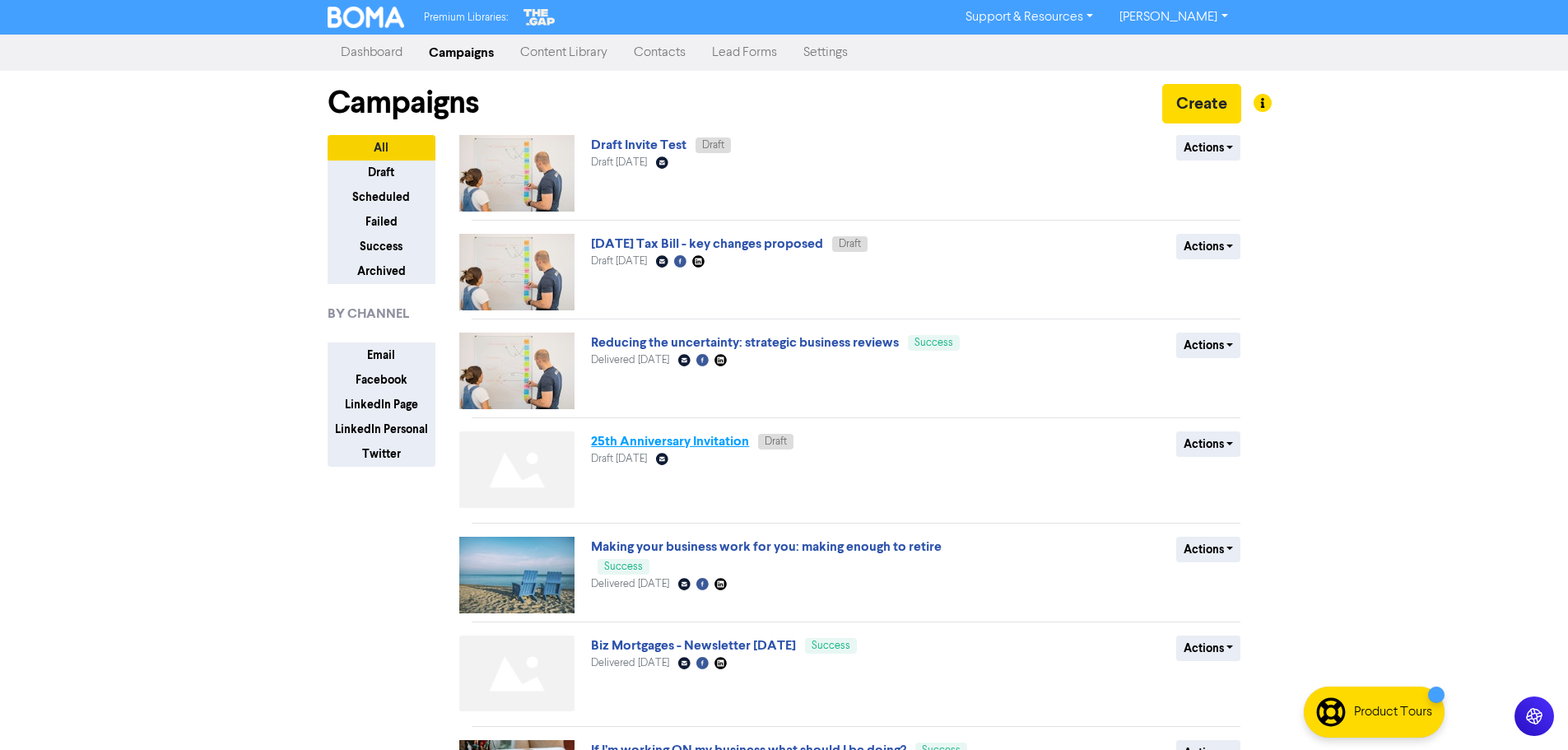
click at [668, 443] on link "25th Anniversary Invitation" at bounding box center [670, 441] width 158 height 17
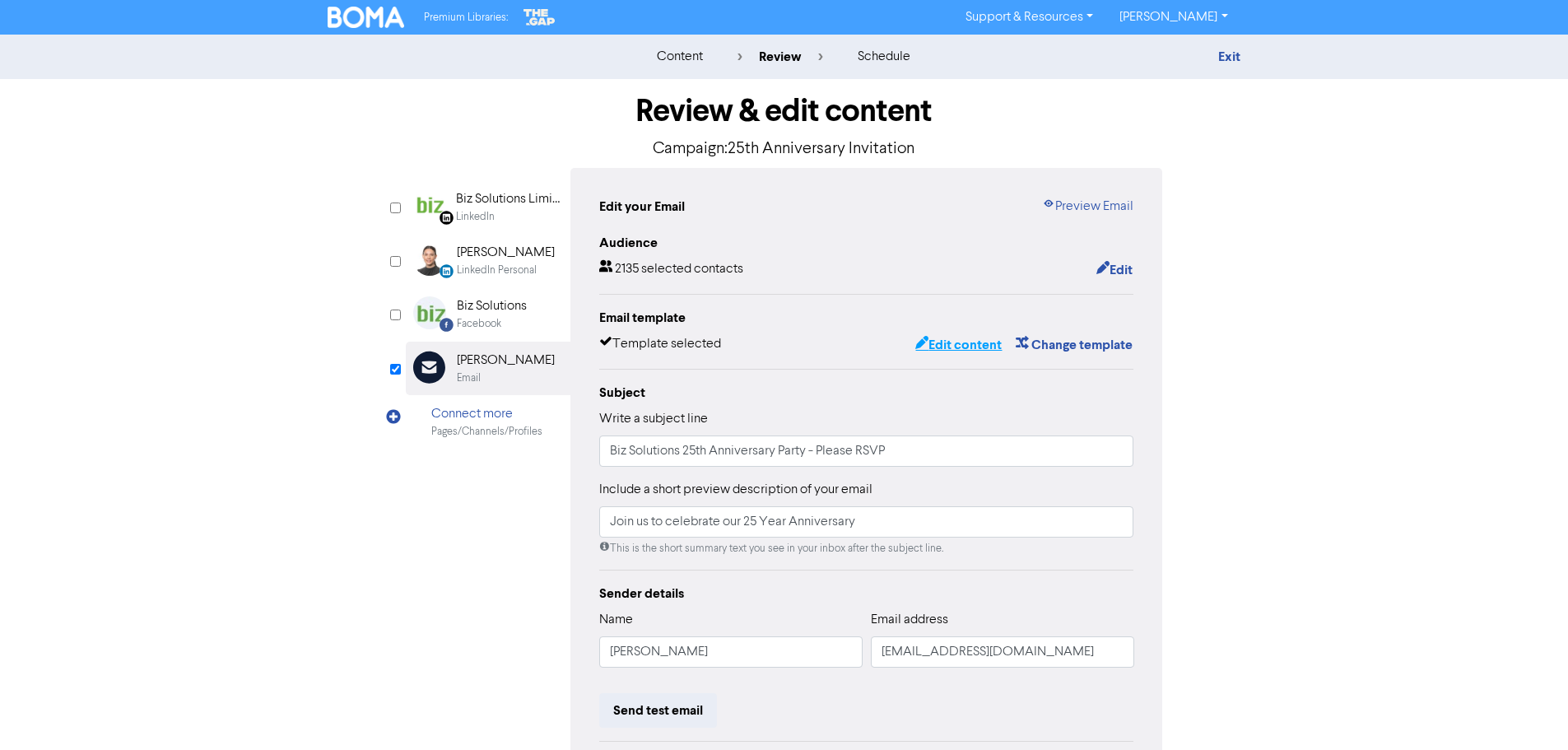
click at [934, 344] on button "Edit content" at bounding box center [957, 345] width 88 height 22
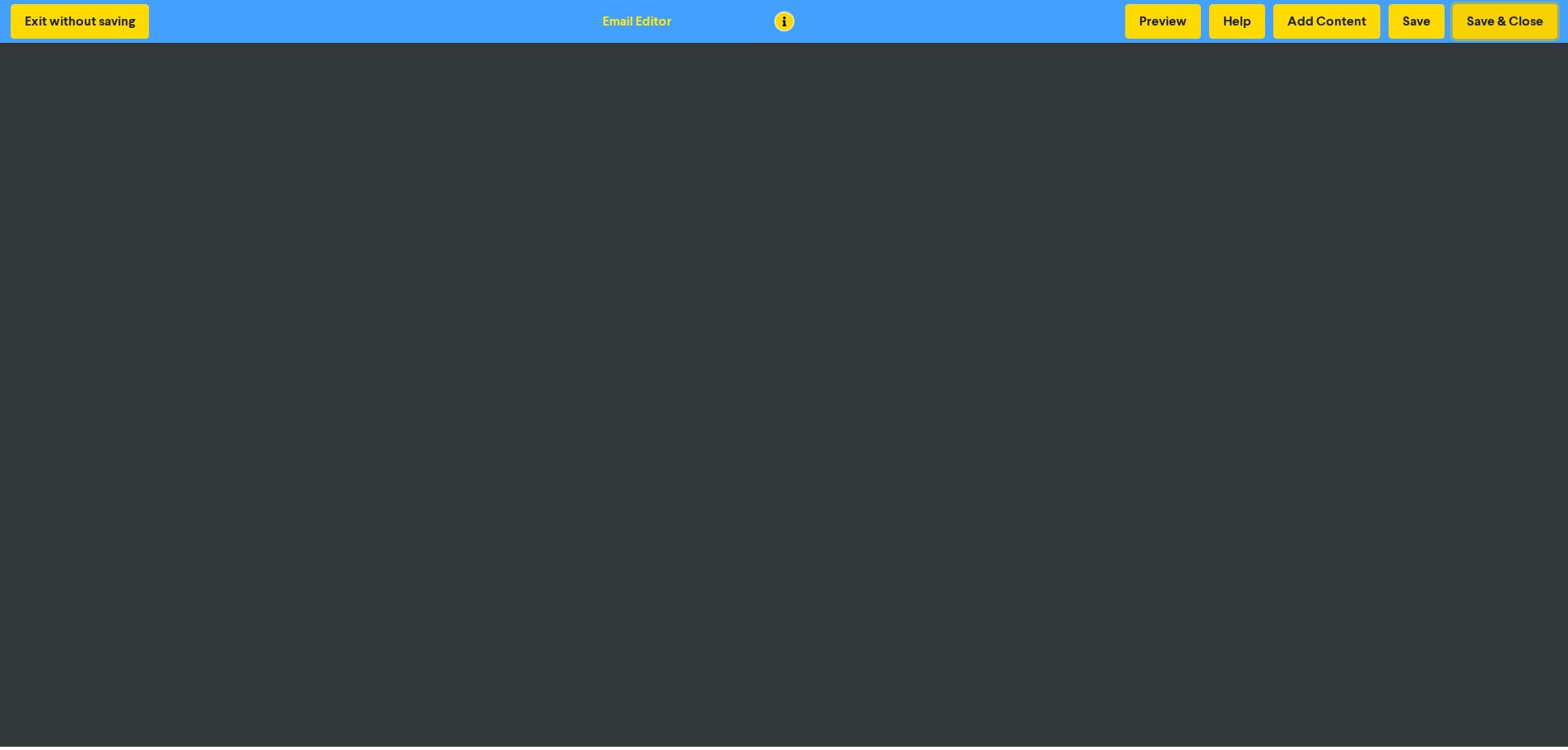
click at [1501, 30] on button "Save & Close" at bounding box center [1505, 21] width 105 height 35
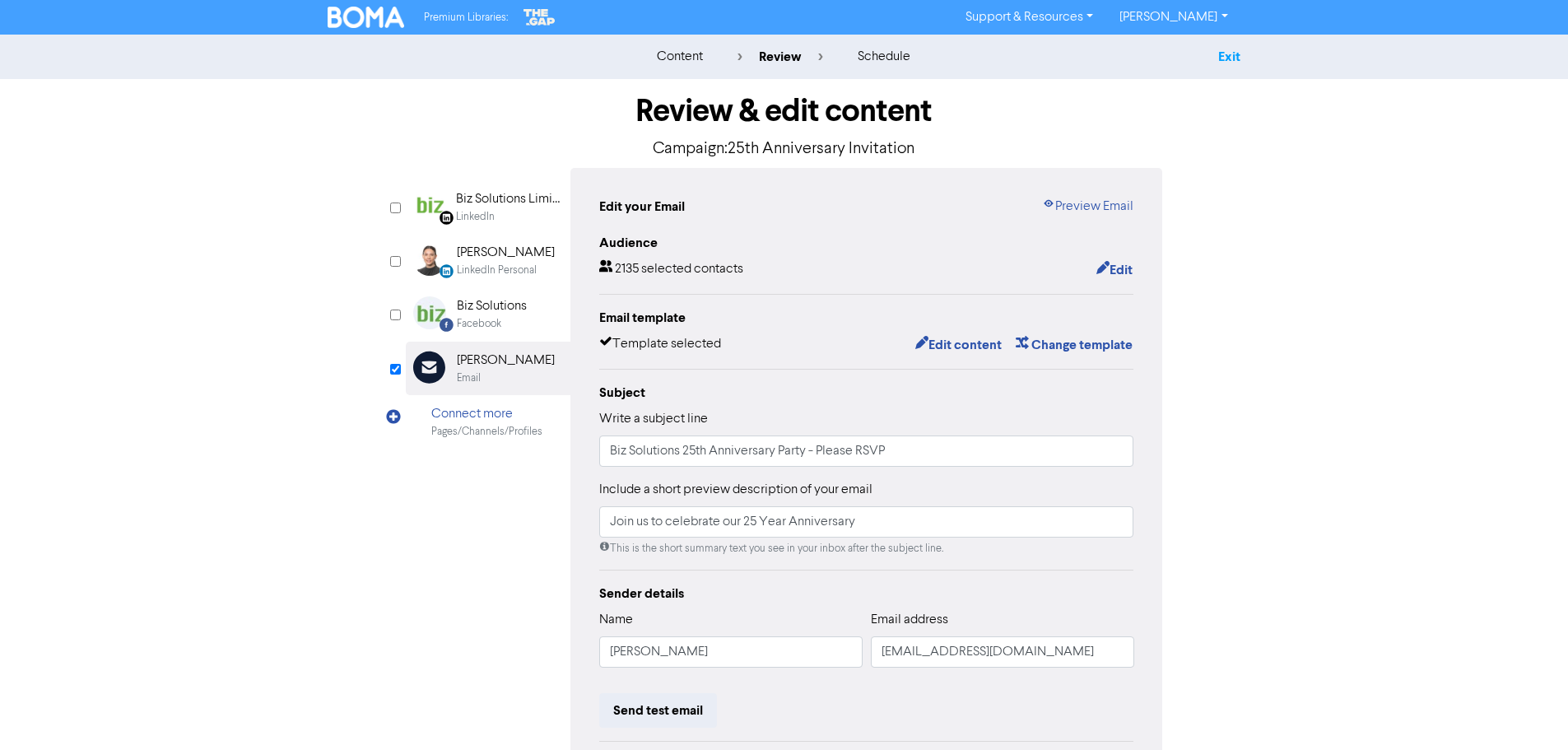
click at [1227, 62] on link "Exit" at bounding box center [1229, 56] width 23 height 17
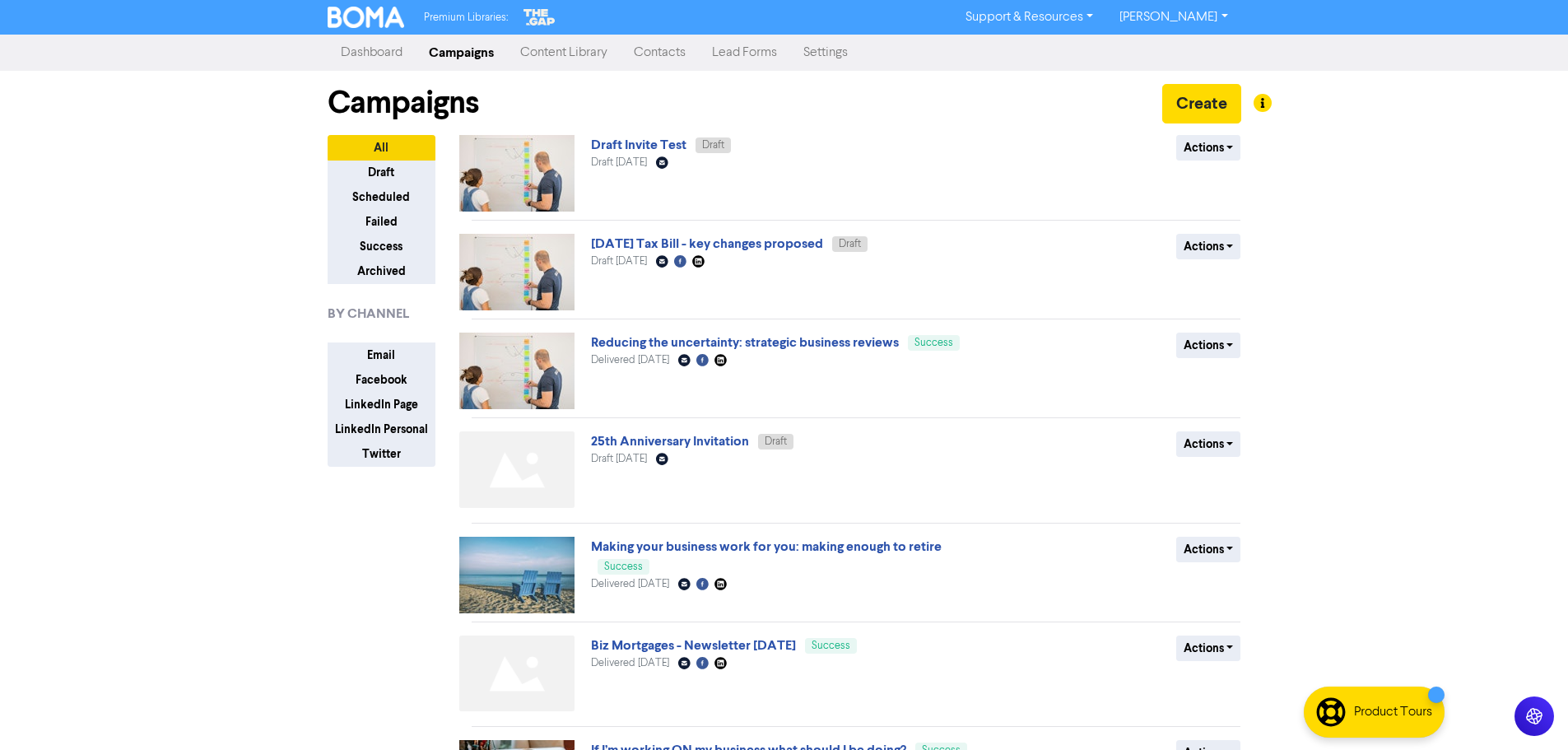
click at [646, 138] on span "Draft Invite Test Draft" at bounding box center [661, 144] width 140 height 13
click at [651, 141] on link "Draft Invite Test" at bounding box center [638, 144] width 96 height 17
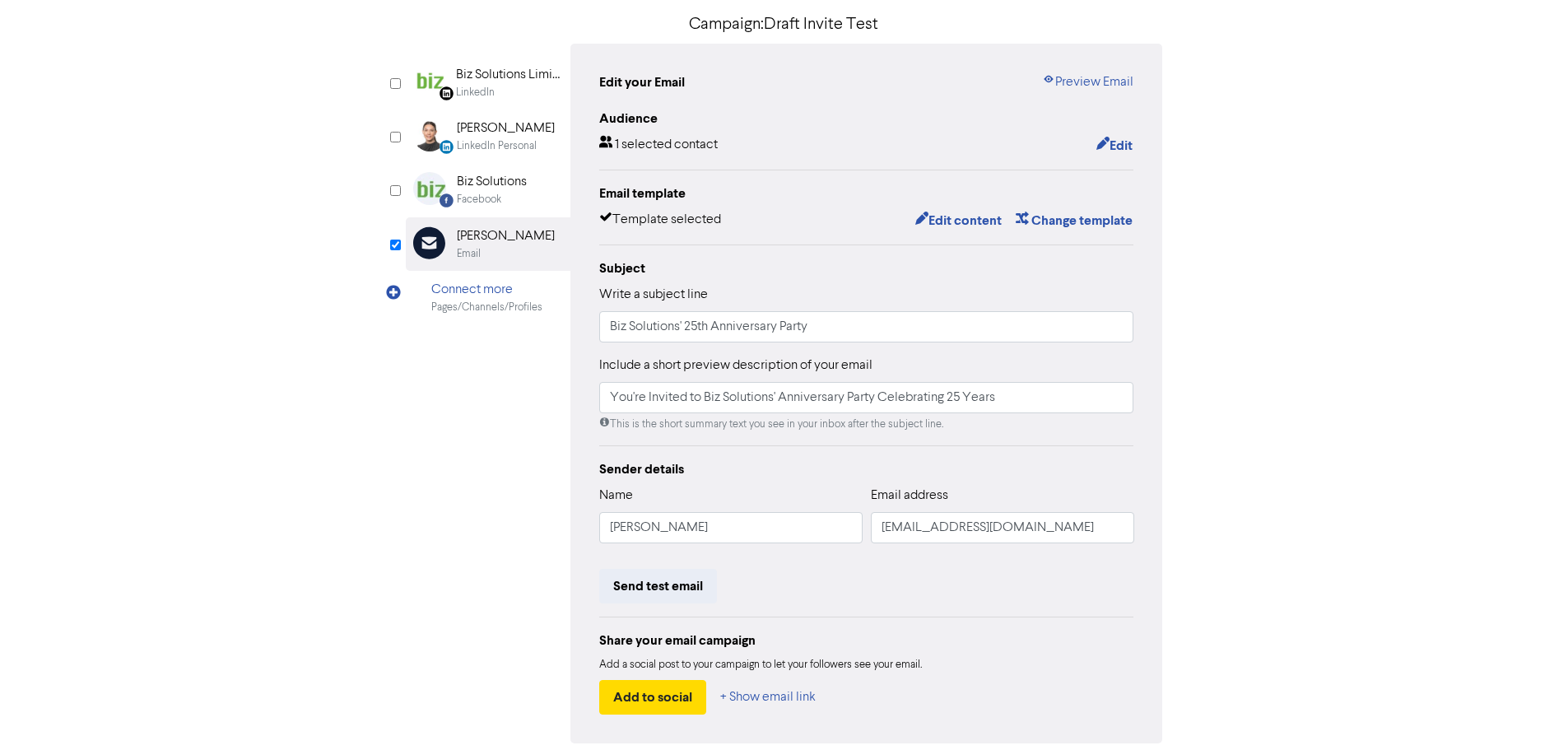
scroll to position [193, 0]
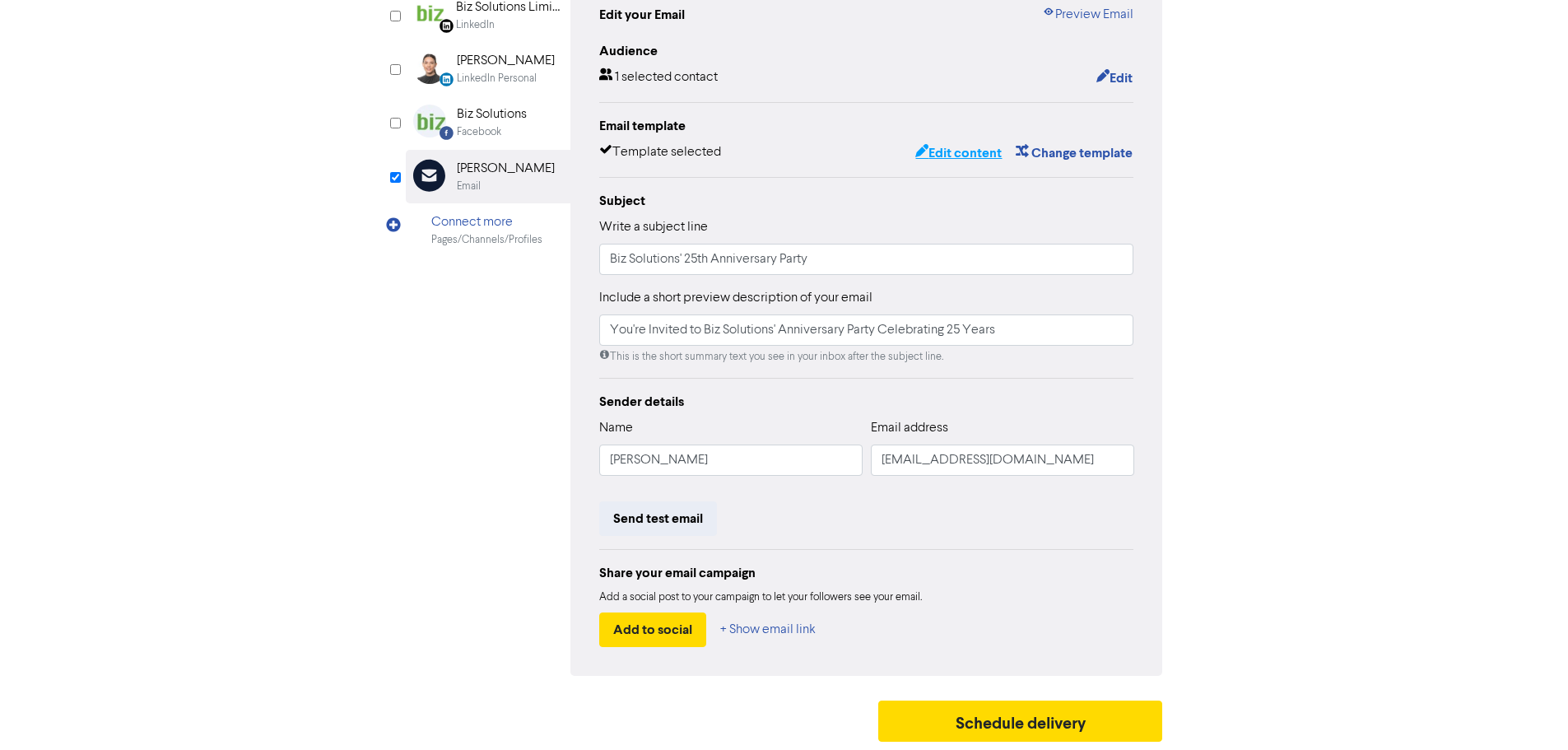
click at [941, 161] on button "Edit content" at bounding box center [957, 153] width 88 height 22
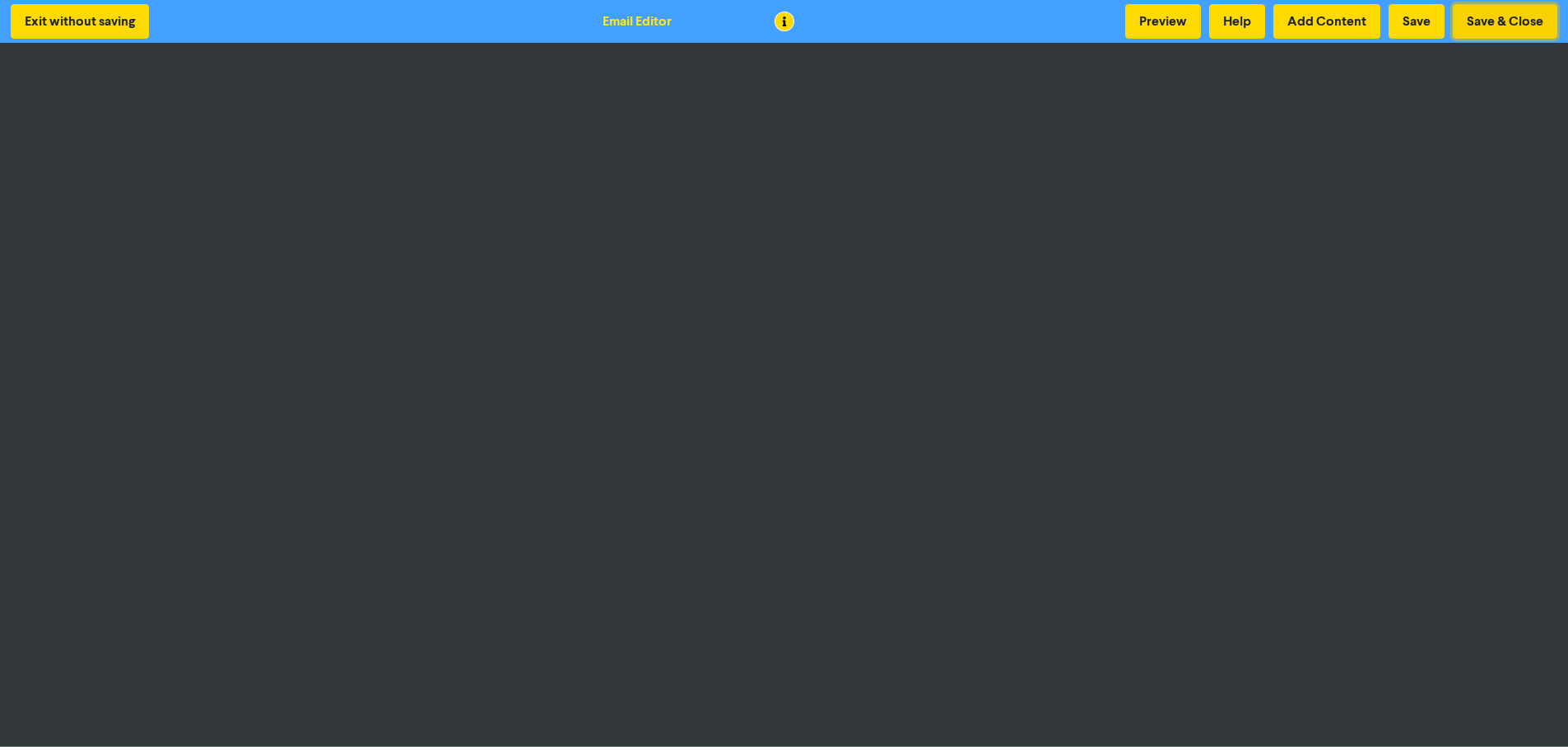
click at [1494, 15] on button "Save & Close" at bounding box center [1505, 21] width 105 height 35
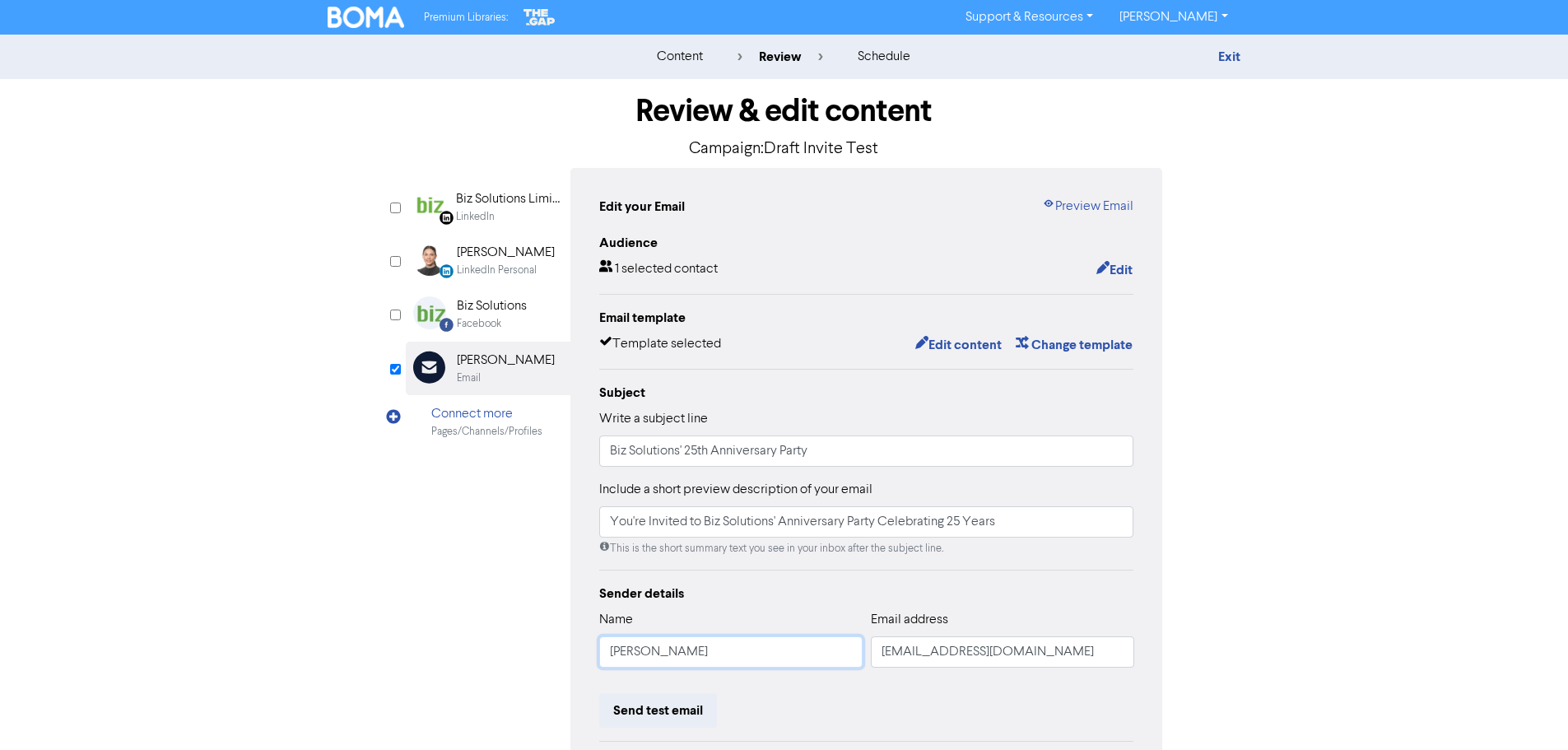
drag, startPoint x: 702, startPoint y: 651, endPoint x: 81, endPoint y: 520, distance: 634.7
click at [130, 525] on div "content review schedule Exit Review & edit content Campaign: Draft Invite Test …" at bounding box center [784, 488] width 1568 height 907
type input "[PERSON_NAME]"
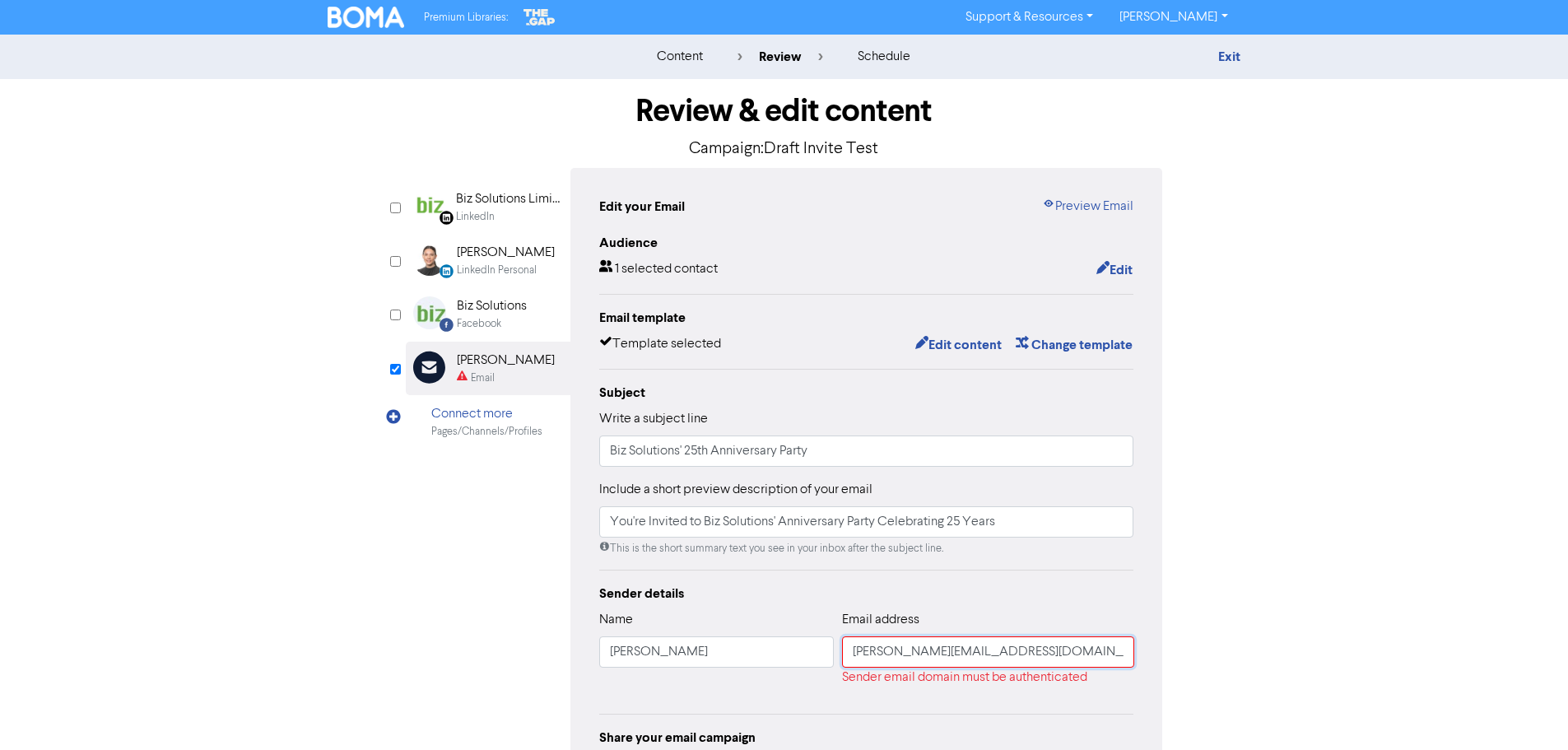
type input "[PERSON_NAME][EMAIL_ADDRESS][DOMAIN_NAME]"
click at [1466, 543] on div "content review schedule Exit Review & edit content Campaign: Draft Invite Test …" at bounding box center [784, 474] width 1568 height 879
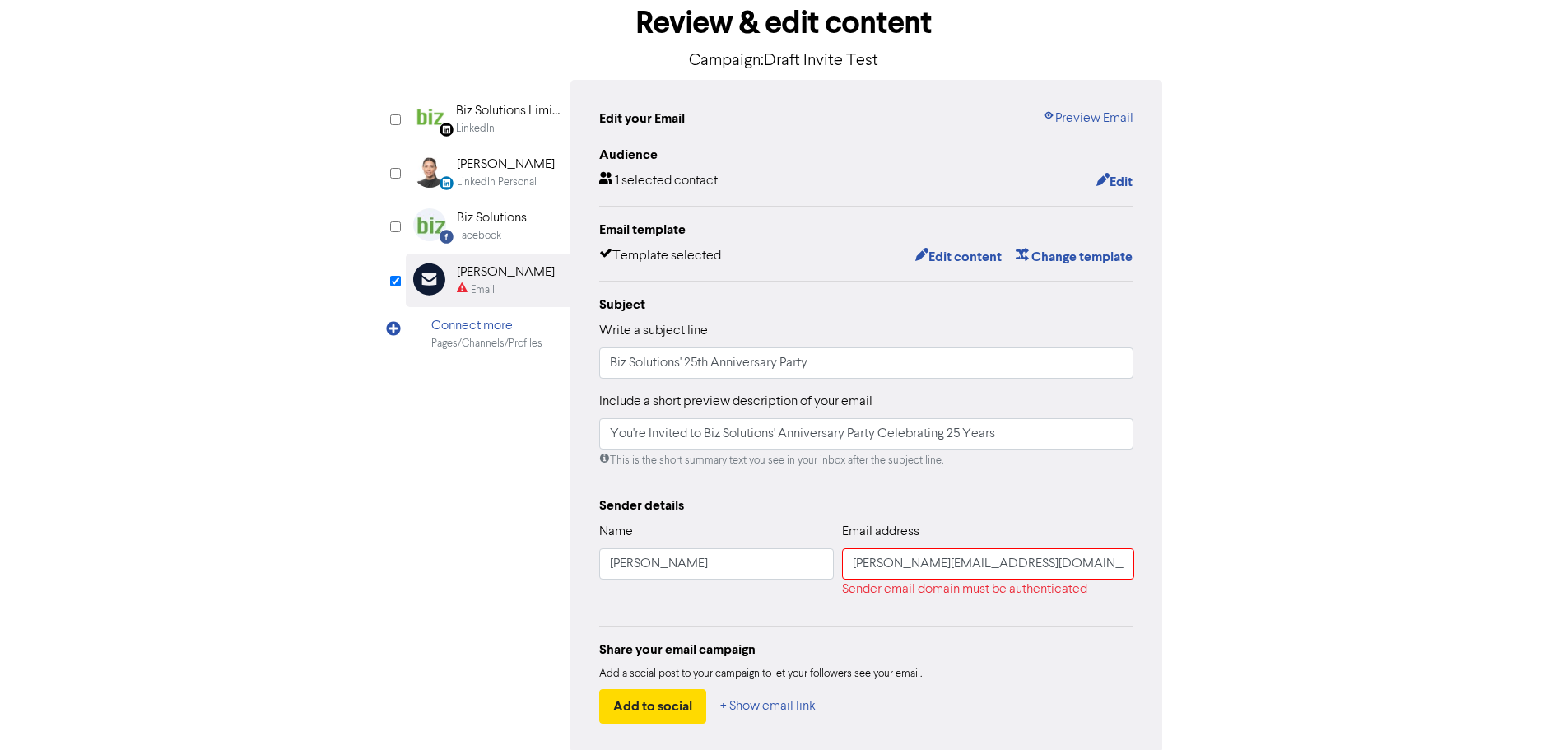
scroll to position [165, 0]
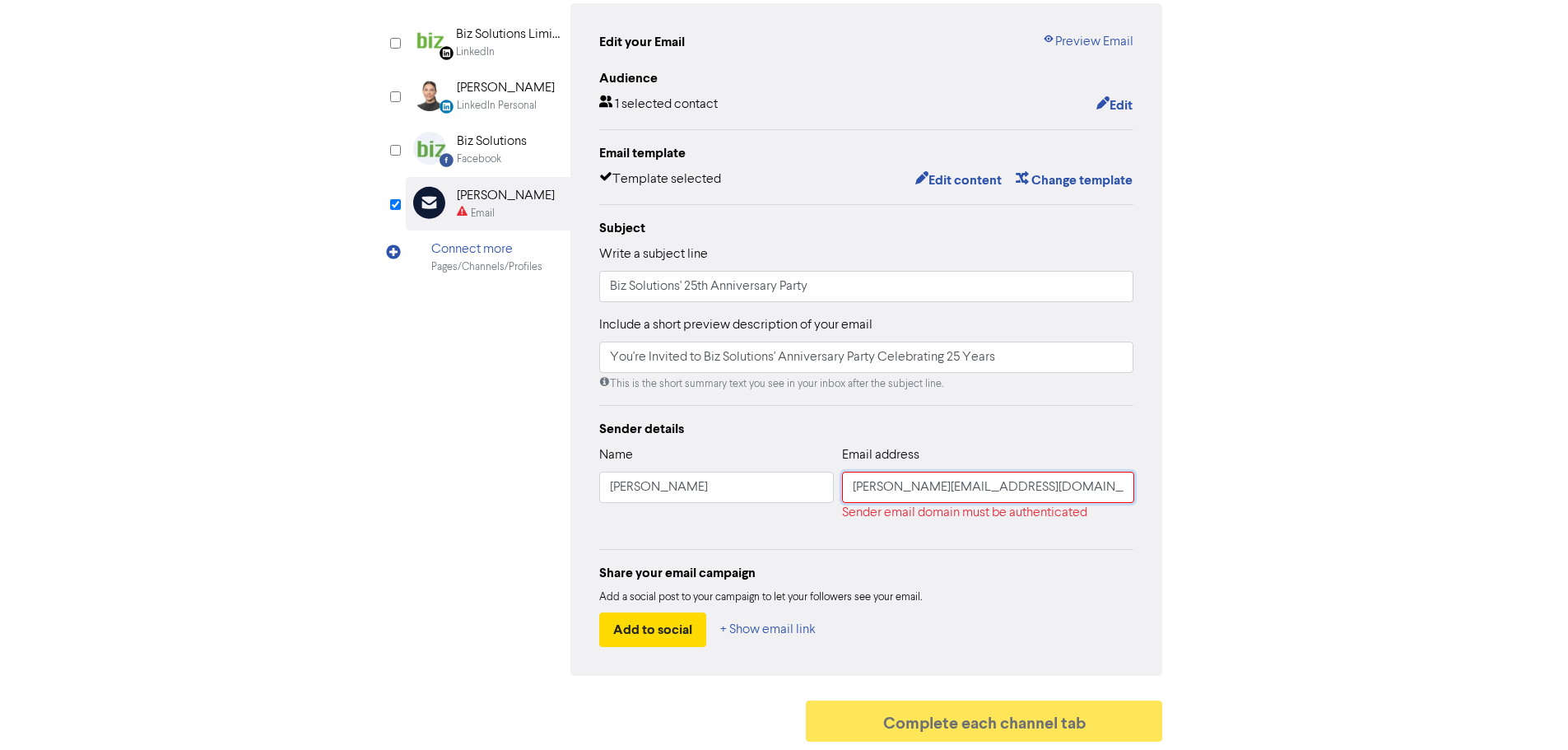
click at [1038, 500] on input "[PERSON_NAME][EMAIL_ADDRESS][DOMAIN_NAME]" at bounding box center [988, 488] width 292 height 32
drag, startPoint x: 1038, startPoint y: 498, endPoint x: 230, endPoint y: 541, distance: 809.1
click at [230, 541] on div "content review schedule Exit Review & edit content Campaign: Draft Invite Test …" at bounding box center [784, 309] width 1568 height 879
click at [1043, 488] on input "[PERSON_NAME][EMAIL_ADDRESS][DOMAIN_NAME]" at bounding box center [988, 488] width 292 height 32
type input "[EMAIL_ADDRESS][DOMAIN_NAME]"
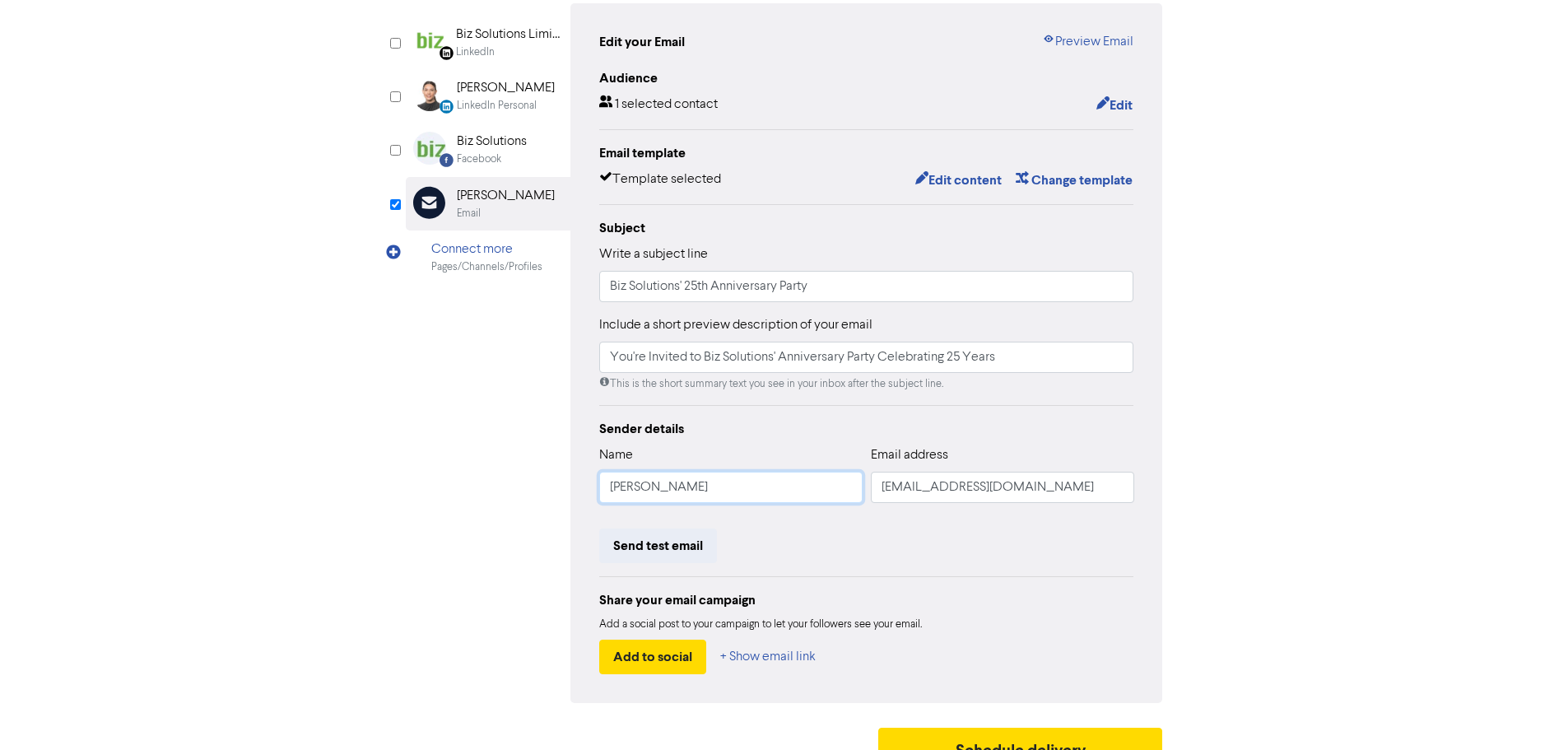
click at [781, 490] on input "[PERSON_NAME]" at bounding box center [730, 488] width 263 height 32
type input "[PERSON_NAME]"
click at [692, 548] on button "Send test email" at bounding box center [657, 545] width 117 height 35
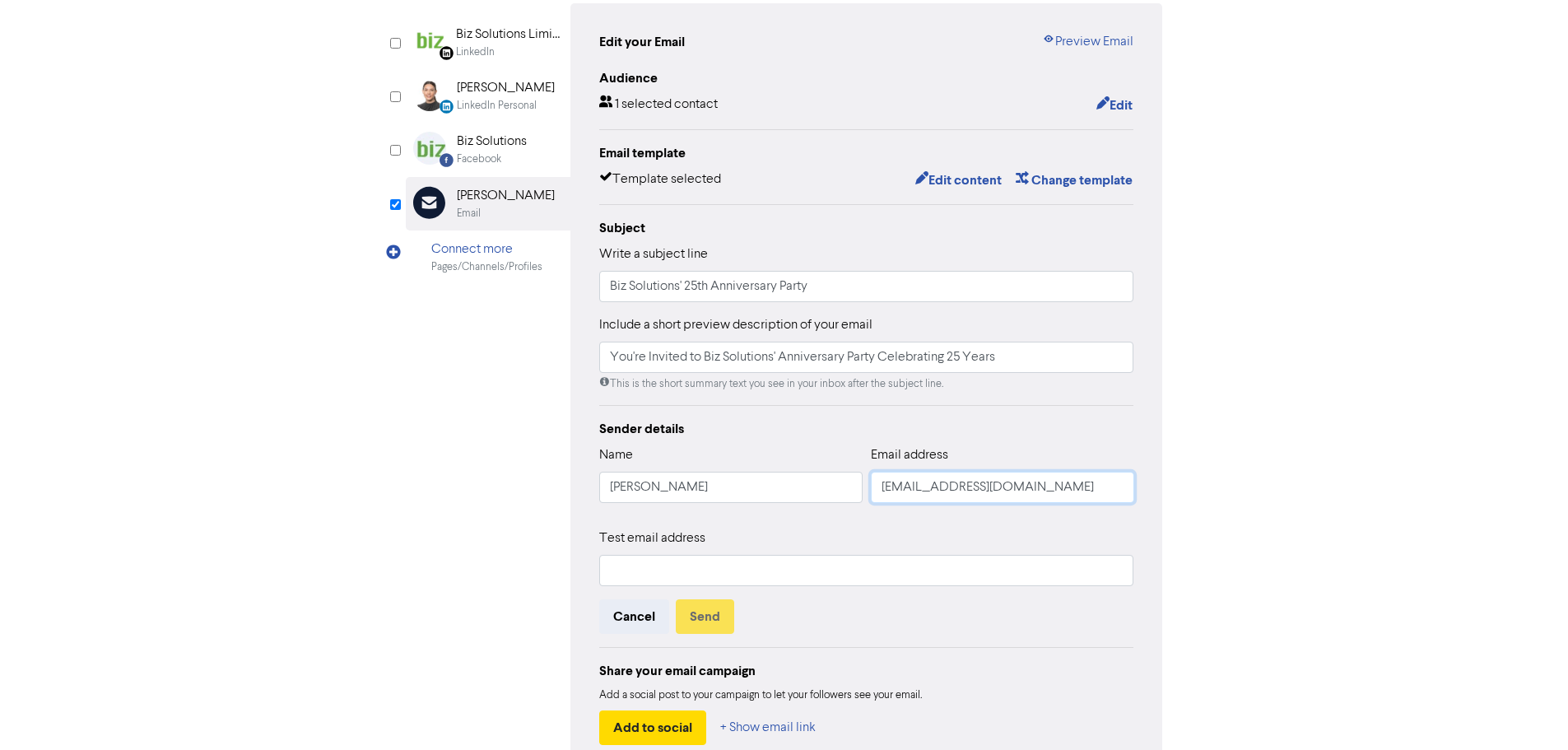
click at [1024, 498] on input "[EMAIL_ADDRESS][DOMAIN_NAME]" at bounding box center [1002, 488] width 263 height 32
click at [835, 567] on input "text" at bounding box center [866, 570] width 535 height 32
paste input "[EMAIL_ADDRESS][DOMAIN_NAME]"
type input "[EMAIL_ADDRESS][DOMAIN_NAME]"
click at [712, 613] on button "Send" at bounding box center [705, 616] width 58 height 35
